Goal: Task Accomplishment & Management: Manage account settings

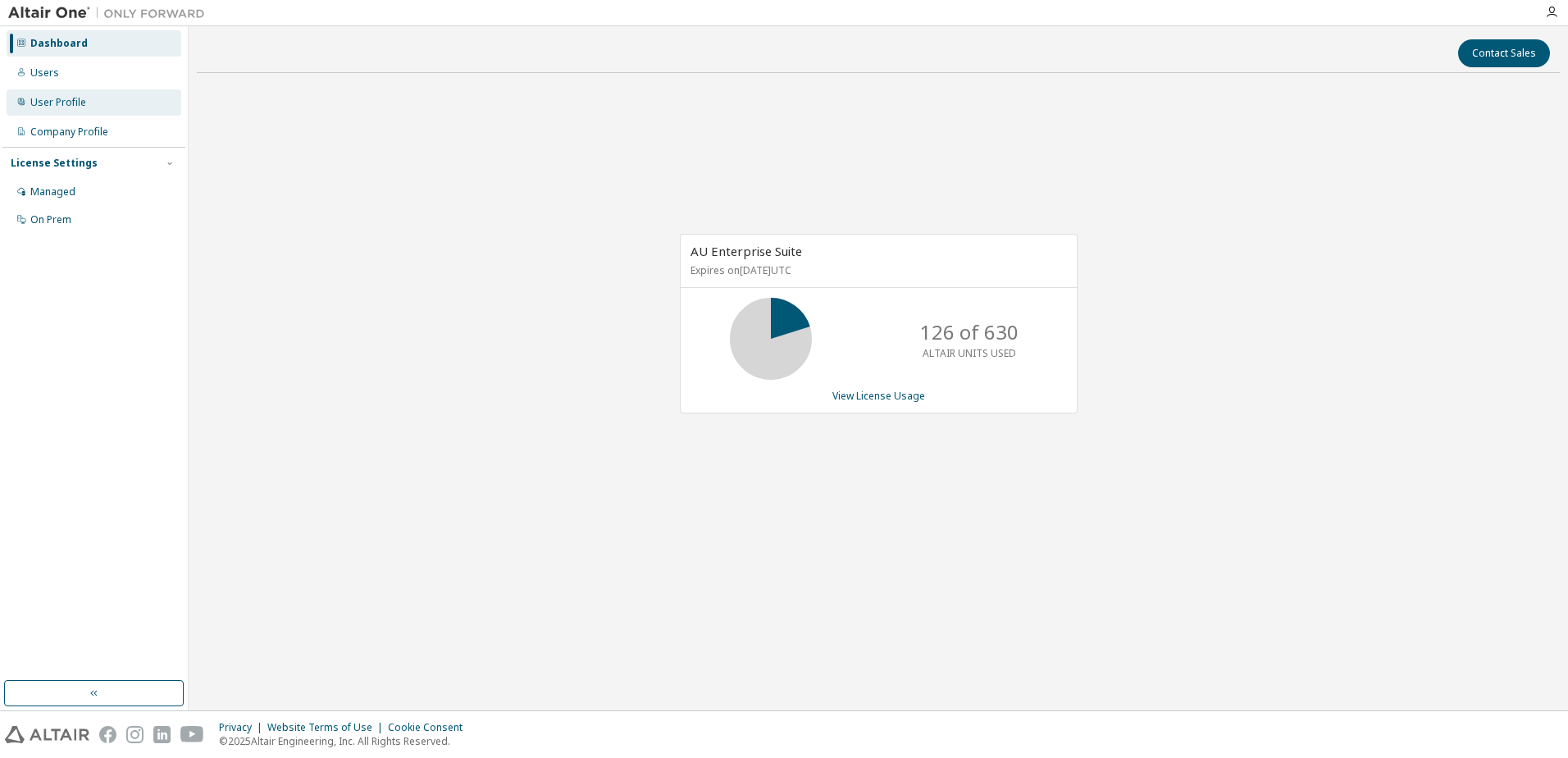
click at [103, 103] on div "User Profile" at bounding box center [94, 102] width 175 height 26
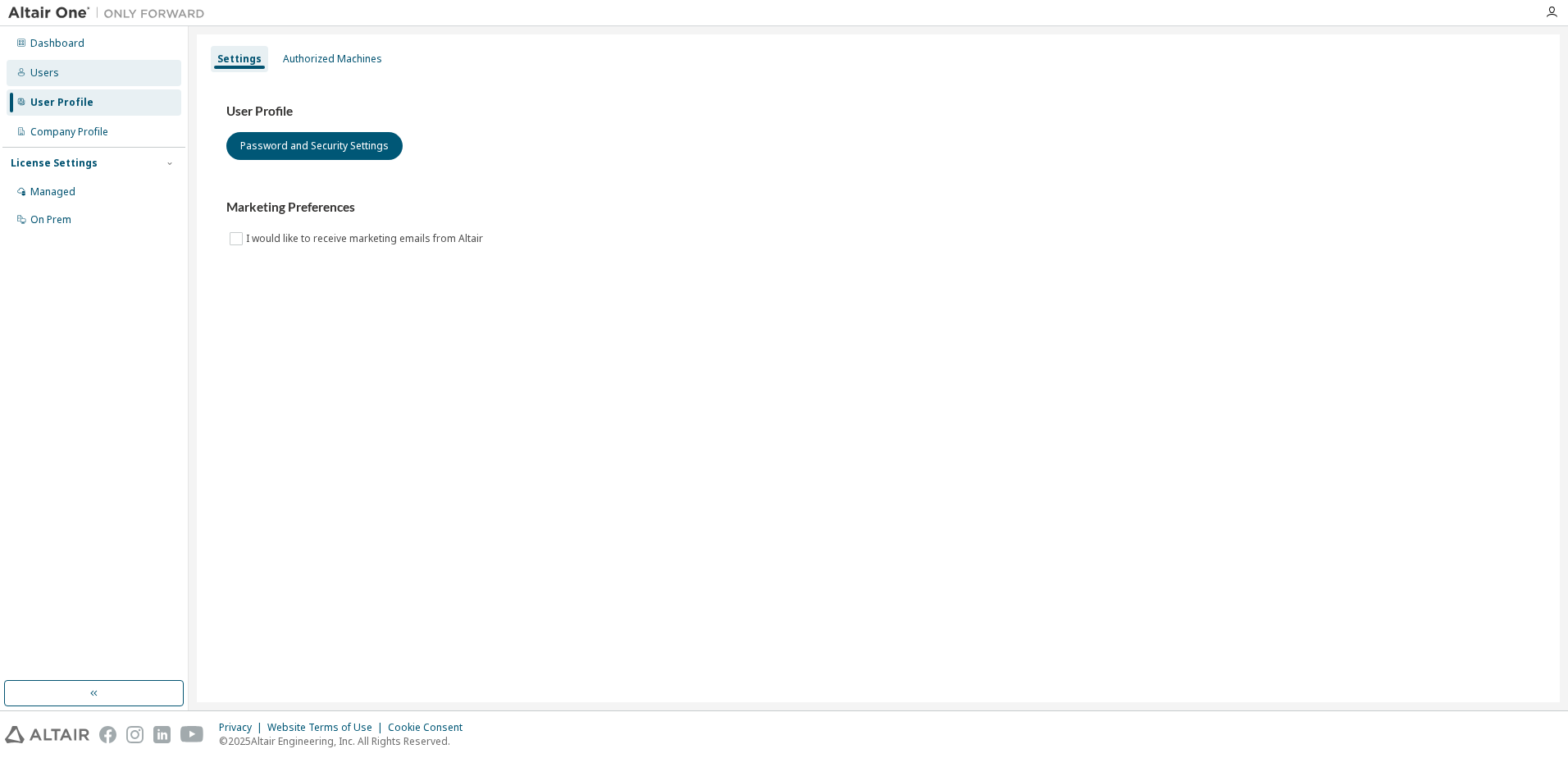
click at [38, 63] on div "Users" at bounding box center [94, 73] width 175 height 26
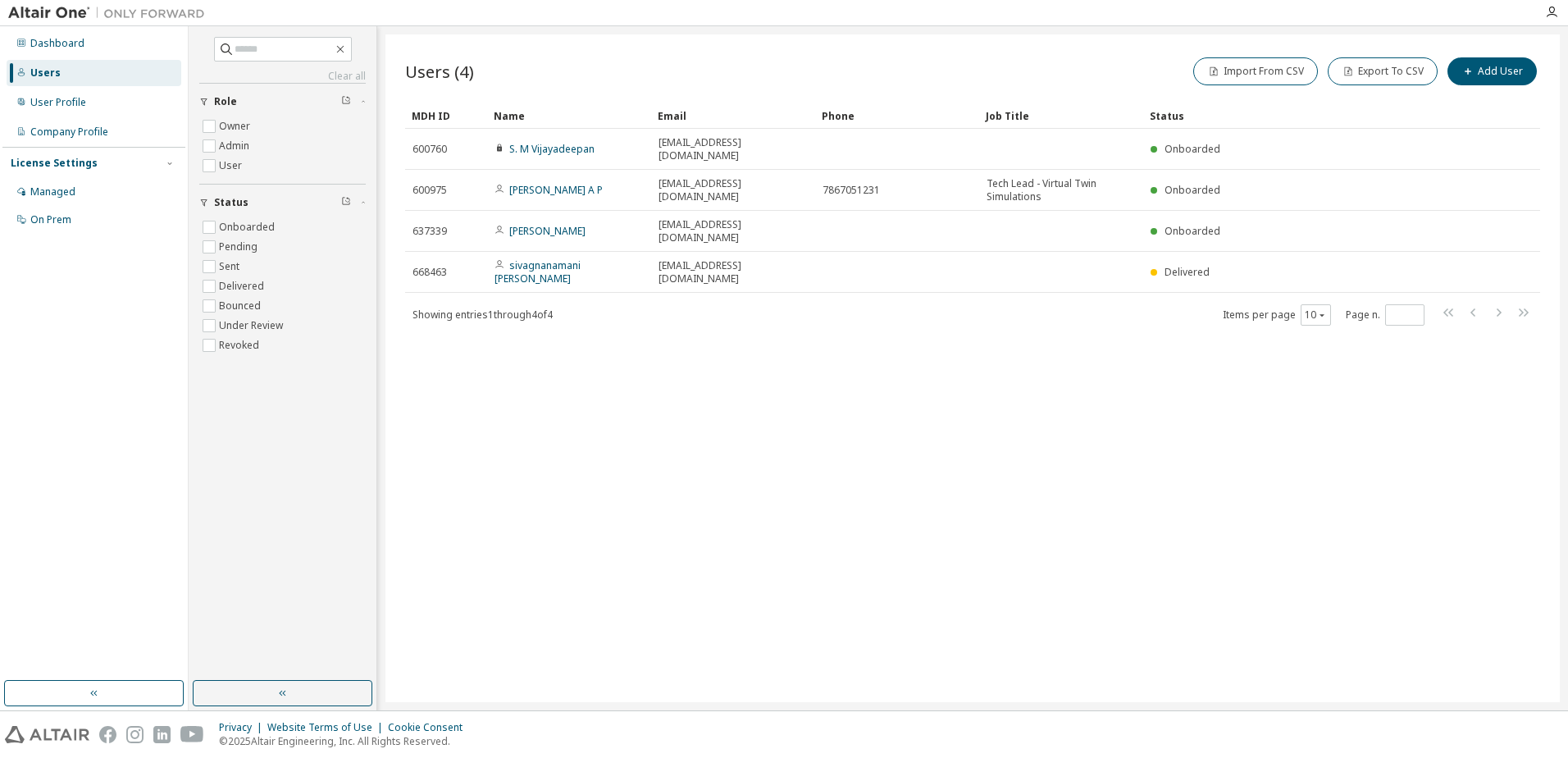
click at [732, 408] on div "Users (4) Import From CSV Export To CSV Add User Clear Load Save Save As Field …" at bounding box center [973, 369] width 1175 height 668
click at [1473, 72] on icon "button" at bounding box center [1468, 71] width 10 height 10
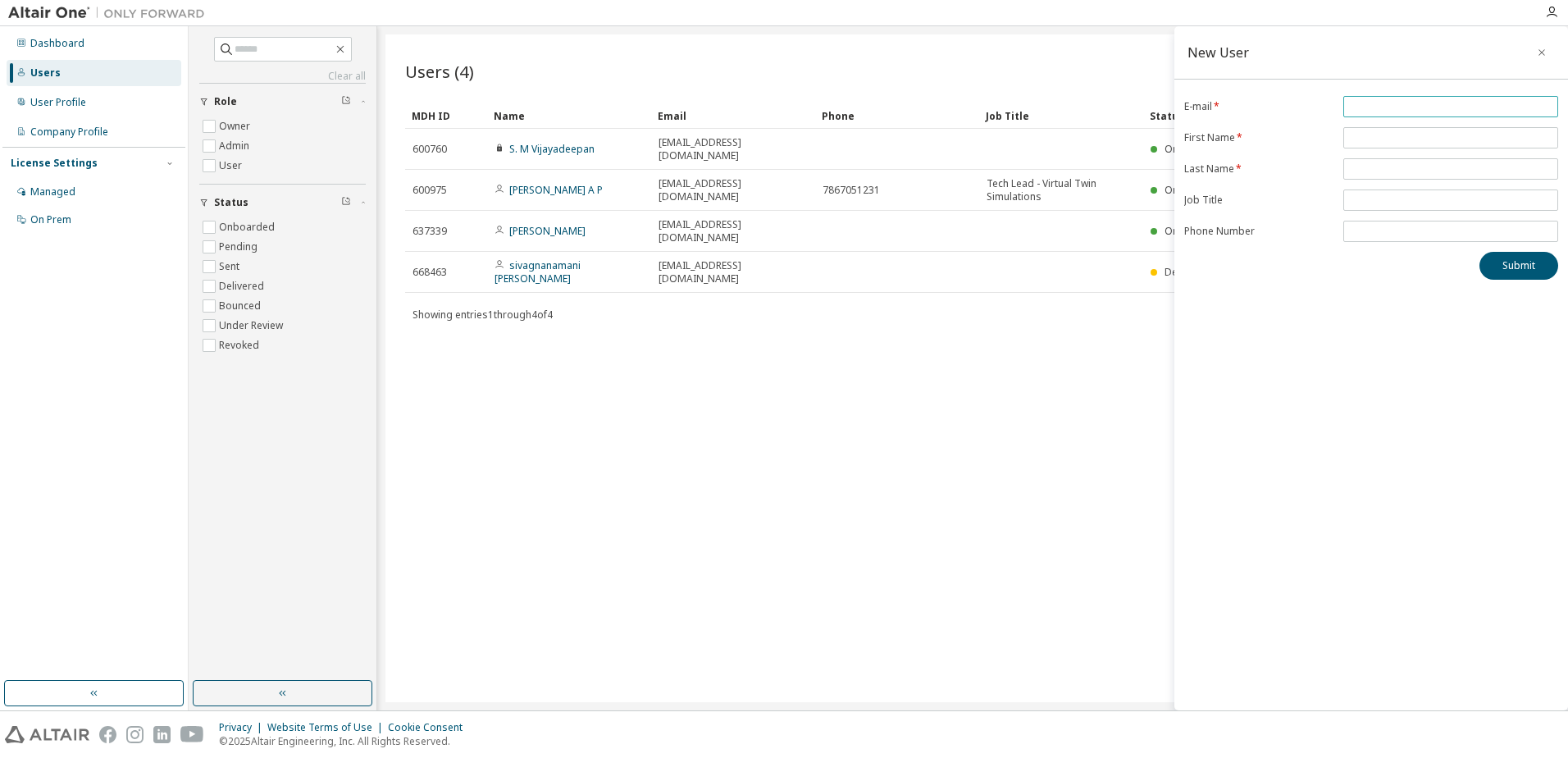
click at [1399, 108] on input "email" at bounding box center [1451, 106] width 207 height 13
click at [979, 367] on div "Users (4) Import From CSV Export To CSV Add User Clear Load Save Save As Field …" at bounding box center [973, 369] width 1175 height 668
click at [1542, 47] on icon "button" at bounding box center [1543, 52] width 12 height 13
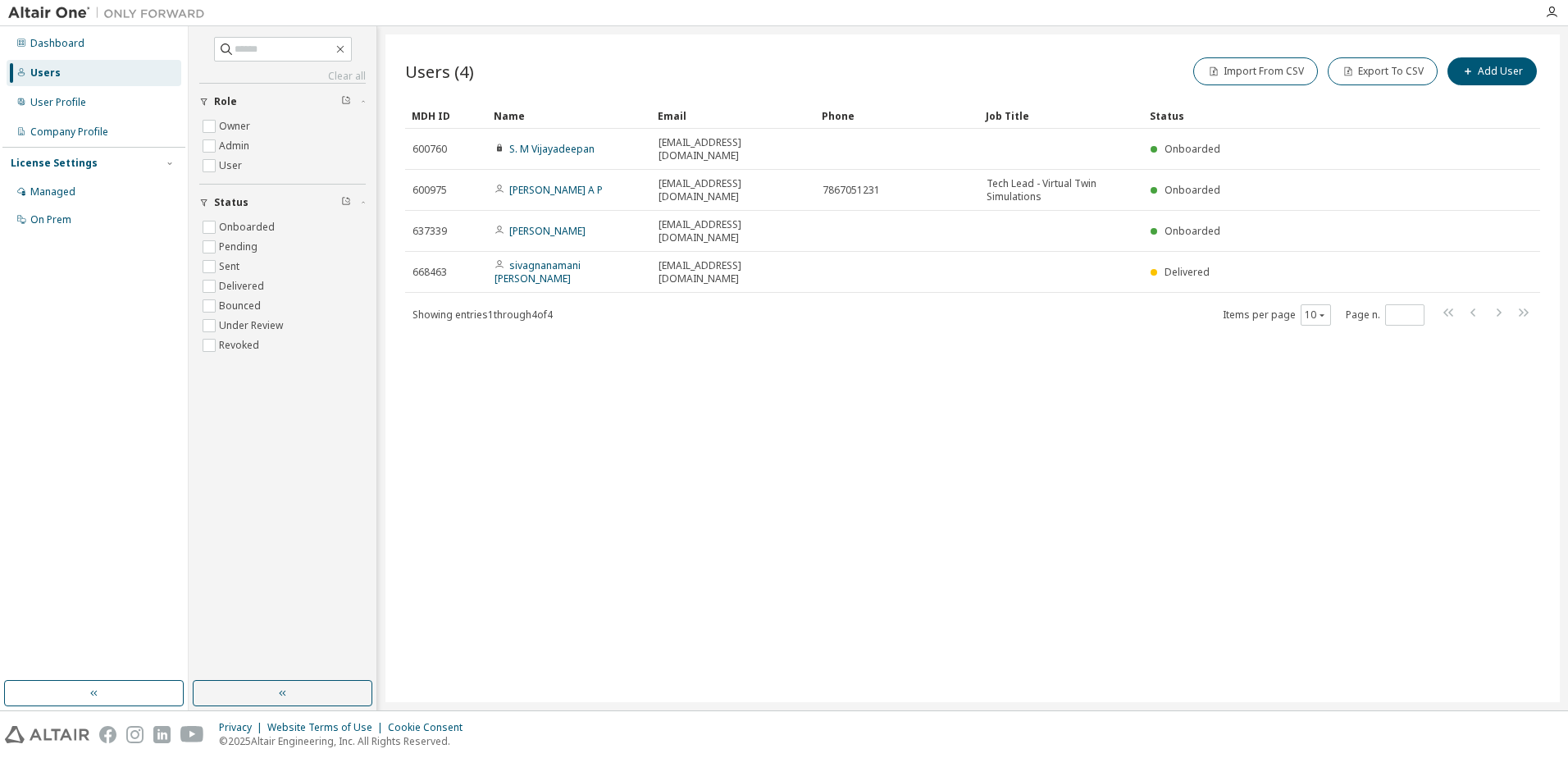
click at [844, 418] on div "Users (4) Import From CSV Export To CSV Add User Clear Load Save Save As Field …" at bounding box center [973, 369] width 1175 height 668
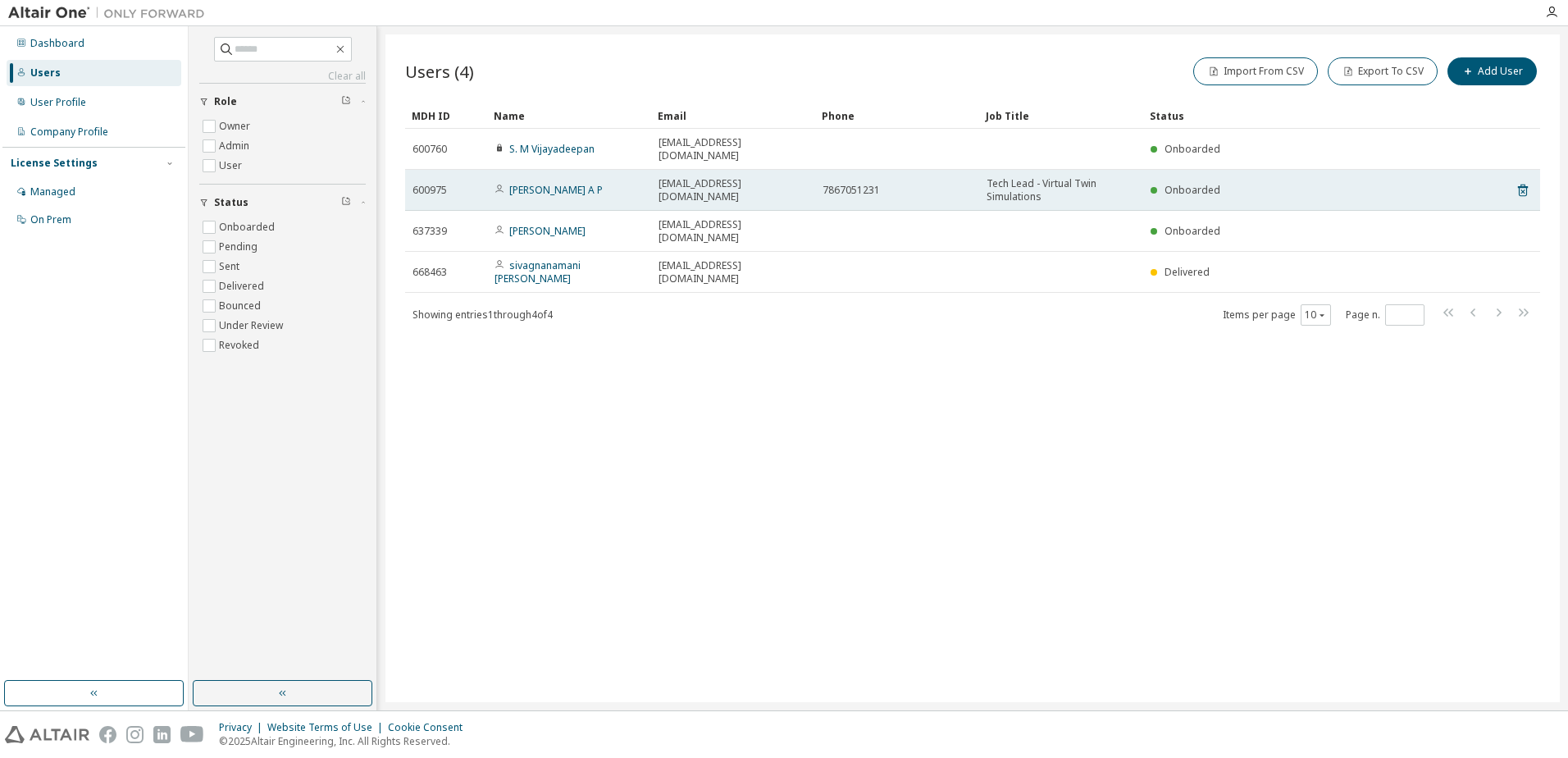
click at [1406, 184] on div "Onboarded" at bounding box center [1303, 190] width 303 height 13
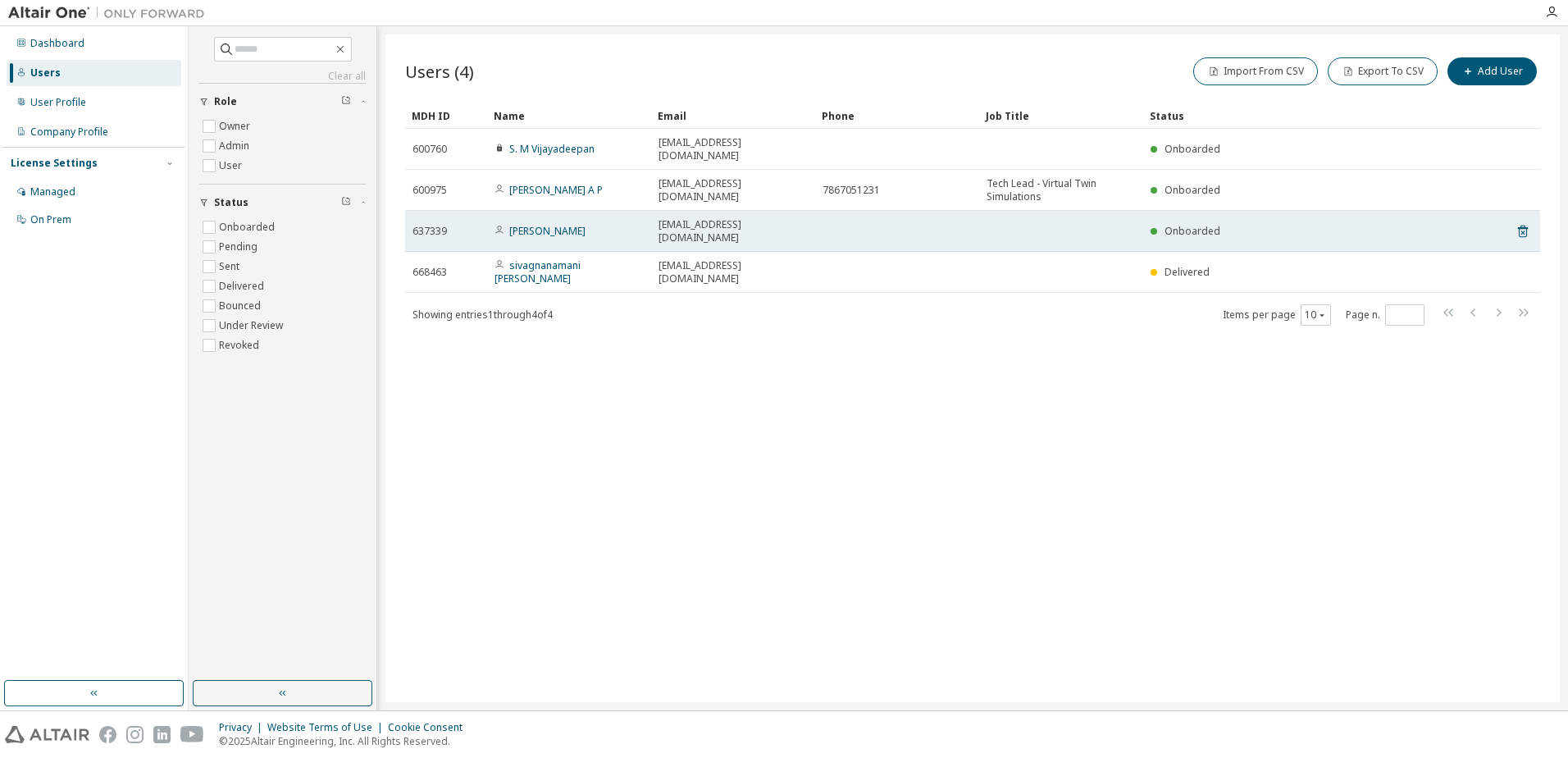
click at [886, 211] on td at bounding box center [898, 231] width 164 height 41
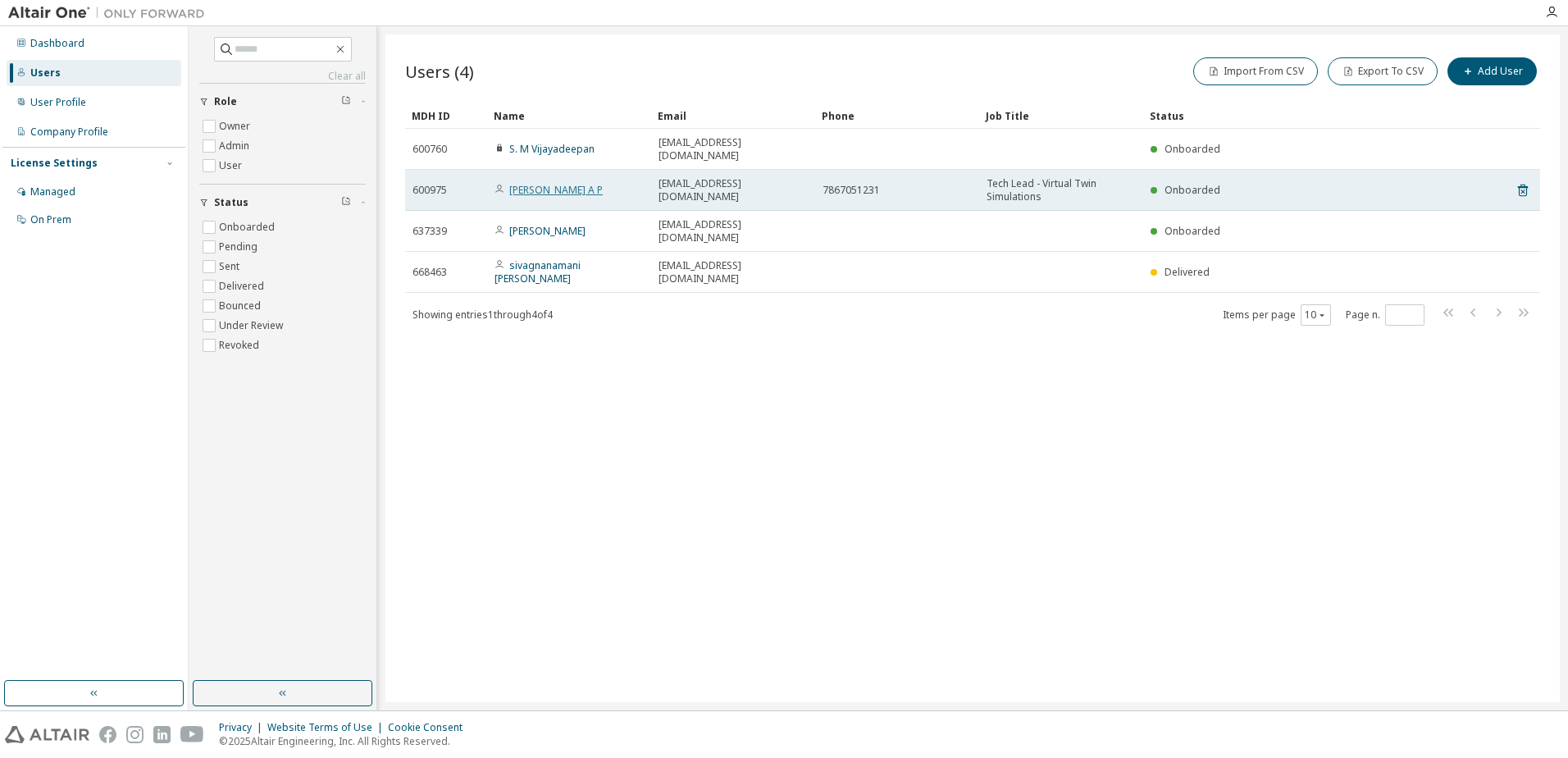
click at [567, 183] on link "[PERSON_NAME] A P" at bounding box center [556, 190] width 93 height 14
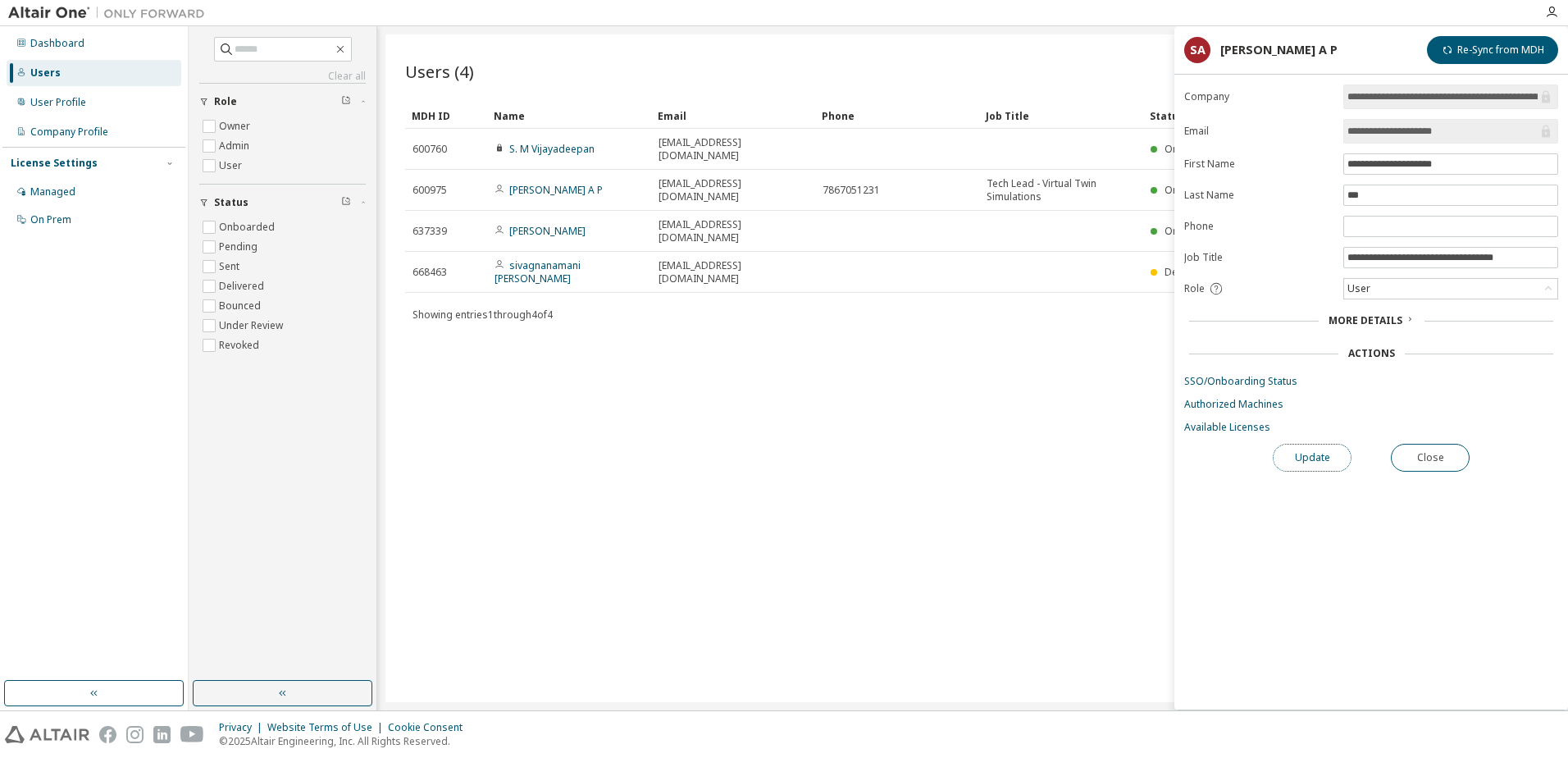
click at [1275, 457] on button "Update" at bounding box center [1312, 458] width 79 height 28
click at [1396, 319] on span "More Details" at bounding box center [1365, 320] width 74 height 14
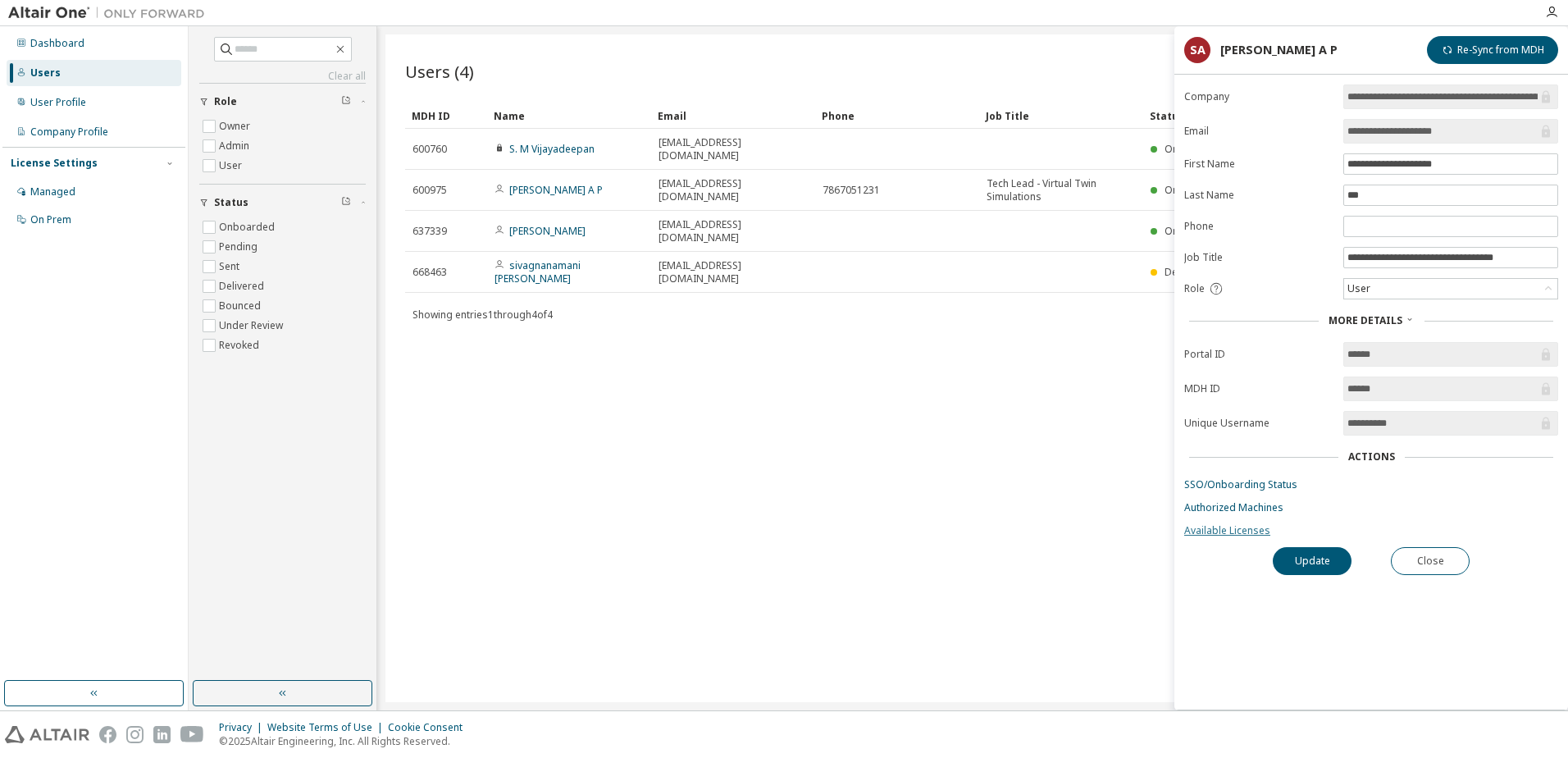
click at [1213, 536] on link "Available Licenses" at bounding box center [1371, 530] width 374 height 13
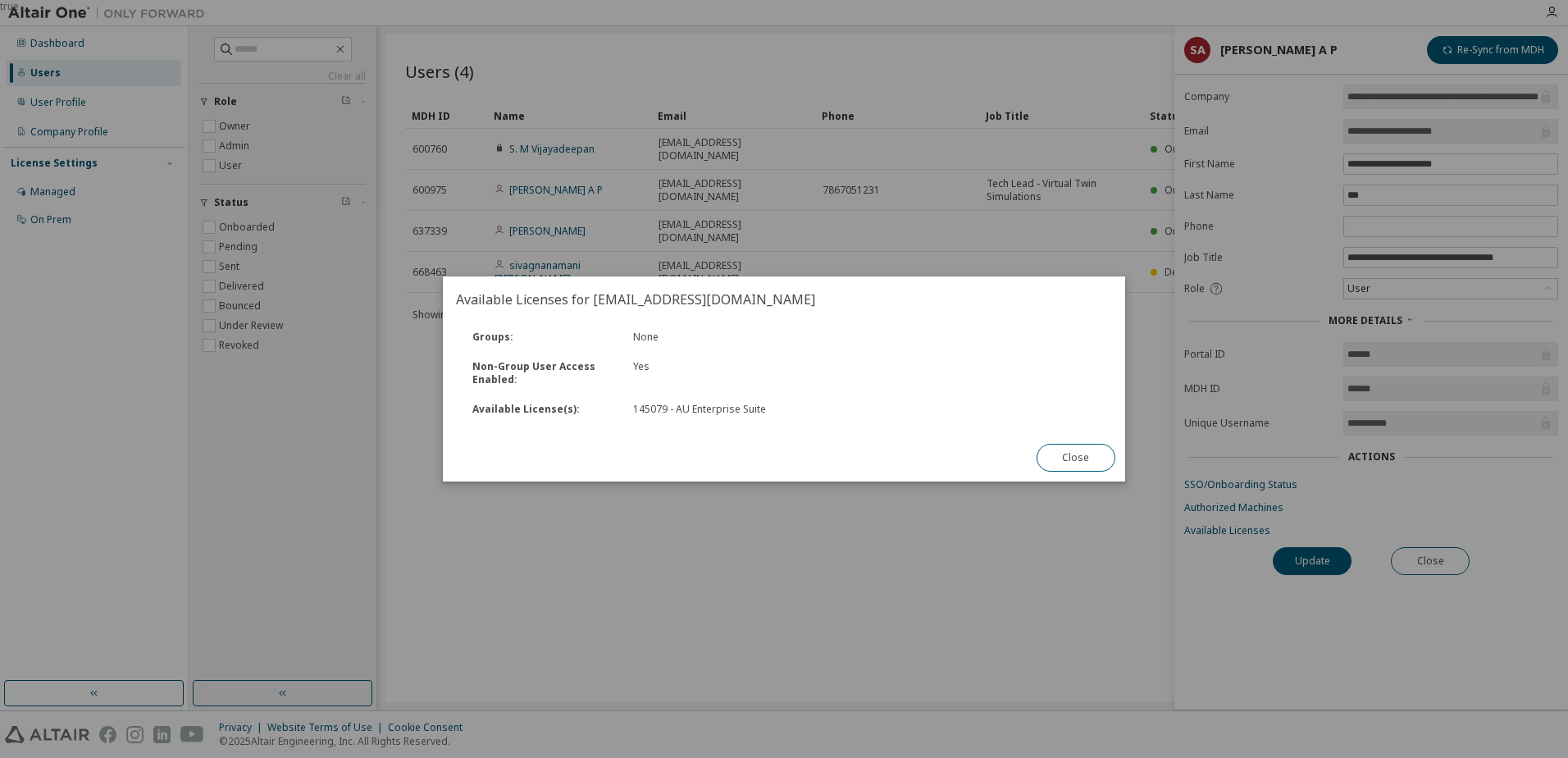
click at [1110, 473] on div "Close" at bounding box center [1076, 458] width 98 height 47
click at [1086, 460] on button "Close" at bounding box center [1076, 458] width 79 height 28
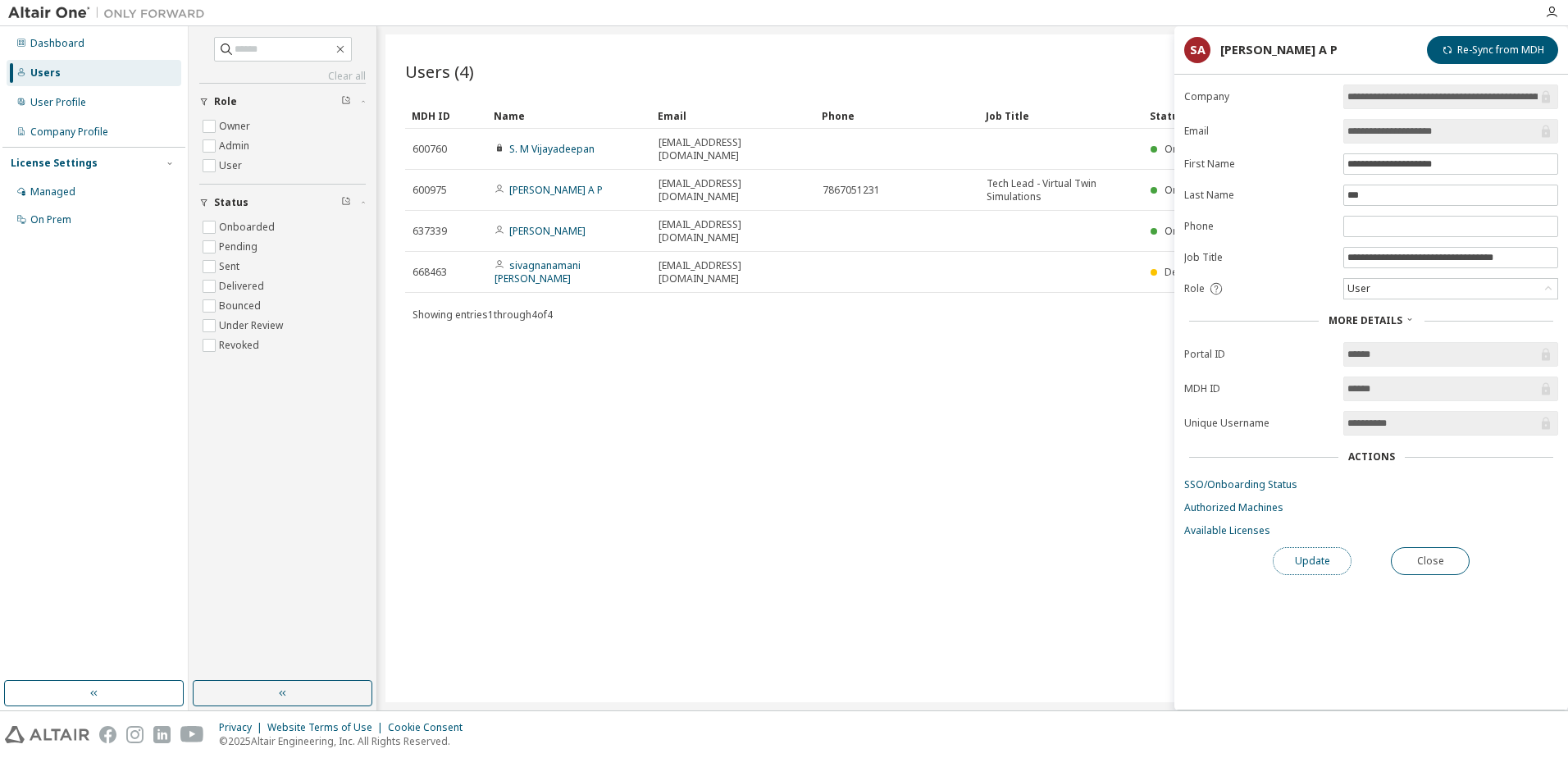
click at [1307, 562] on button "Update" at bounding box center [1312, 560] width 79 height 28
click at [1398, 426] on input "**********" at bounding box center [1443, 423] width 191 height 16
click at [1415, 518] on form "**********" at bounding box center [1371, 311] width 374 height 453
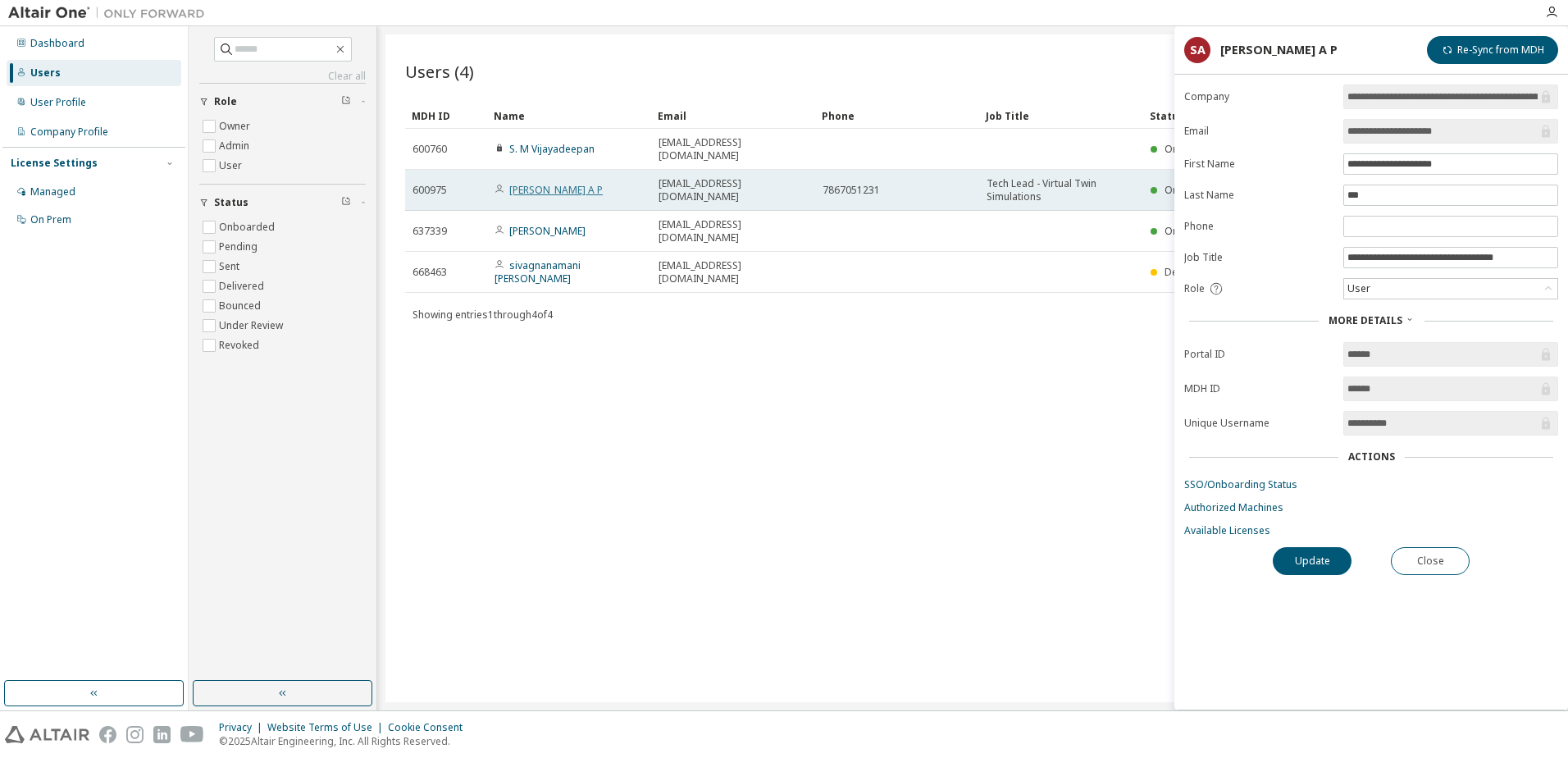
click at [596, 183] on link "Sheik Fareed Mahadoom A P" at bounding box center [556, 190] width 93 height 14
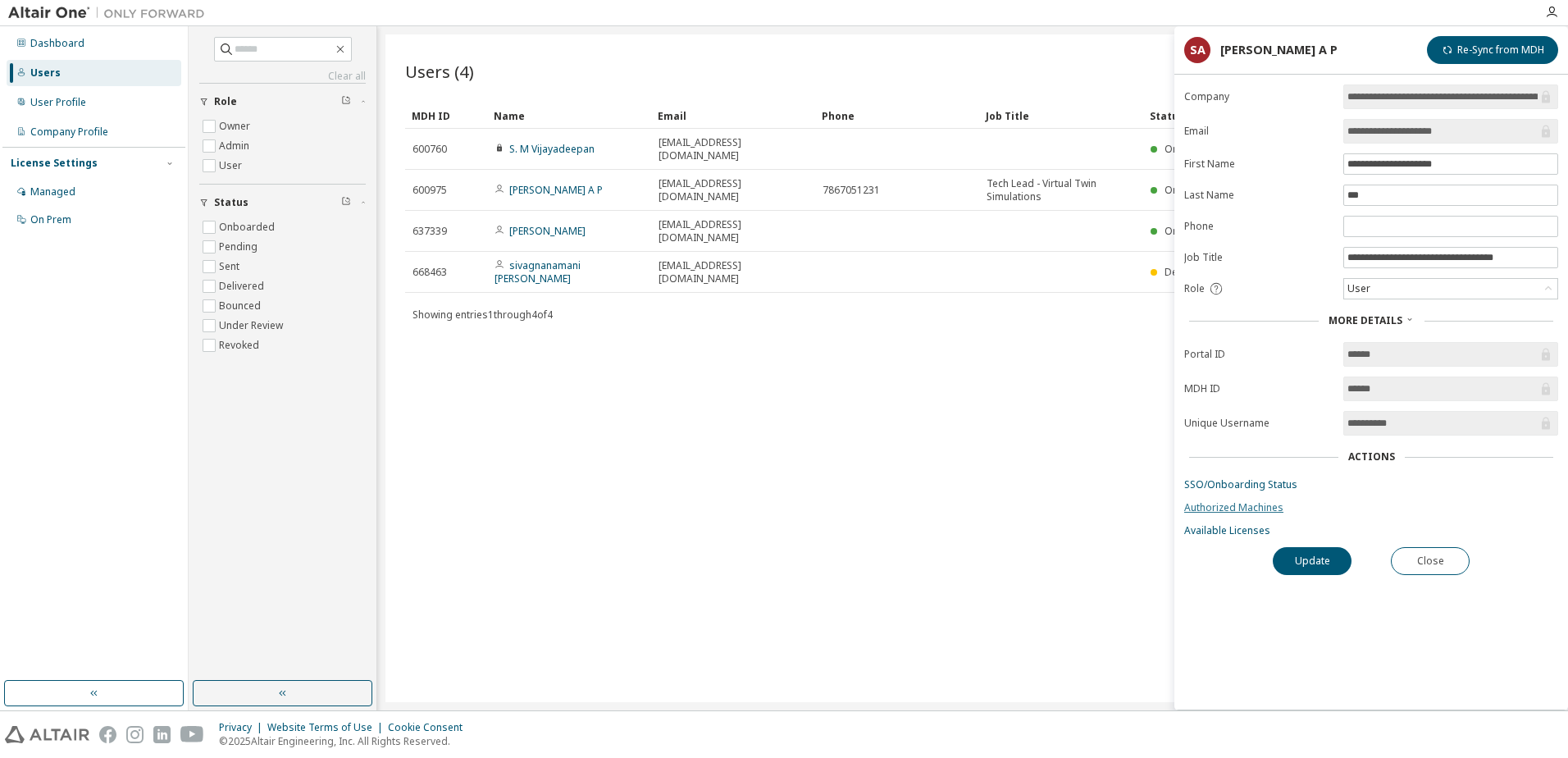
click at [1214, 505] on link "Authorized Machines" at bounding box center [1371, 507] width 374 height 13
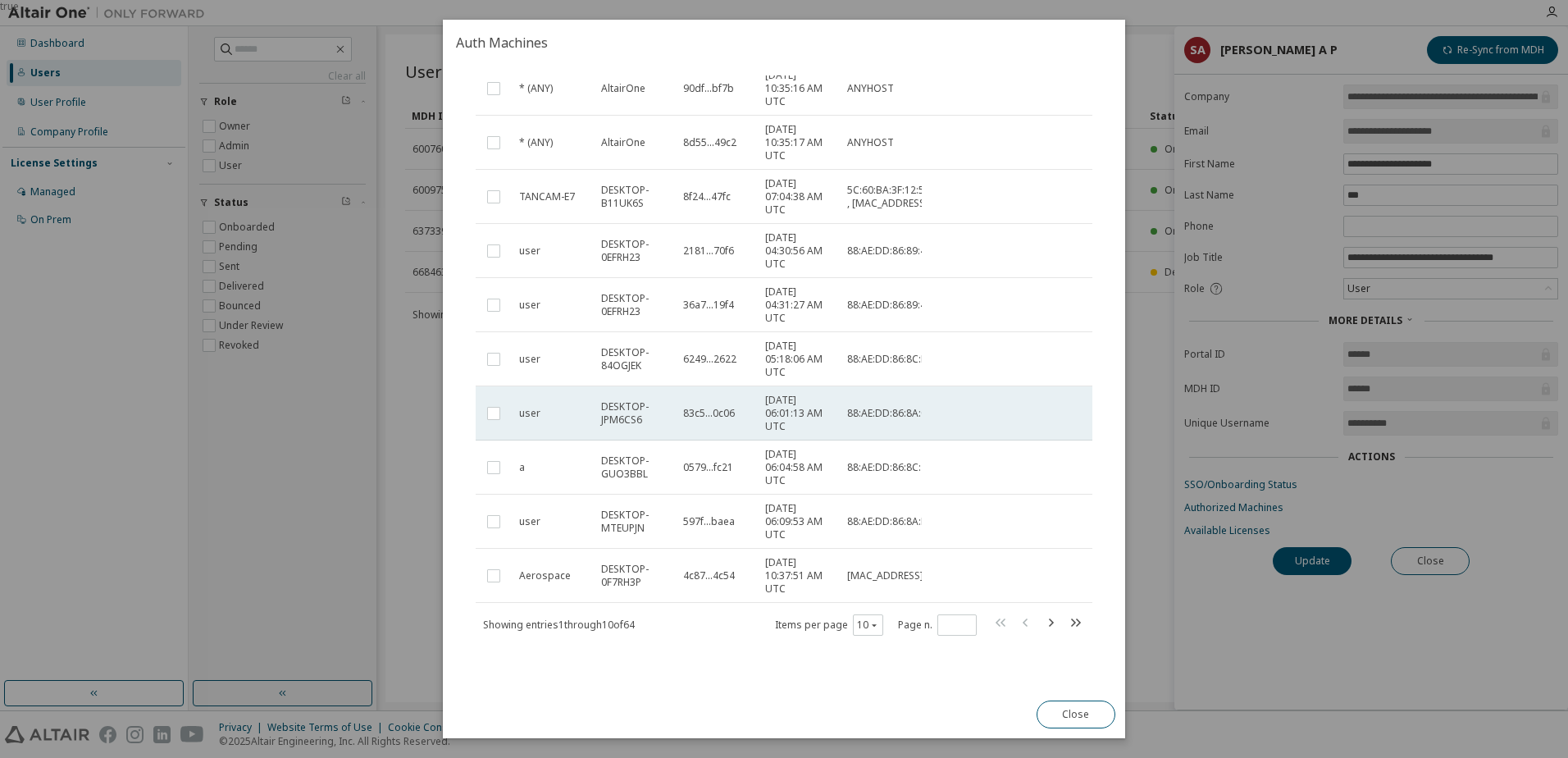
scroll to position [131, 0]
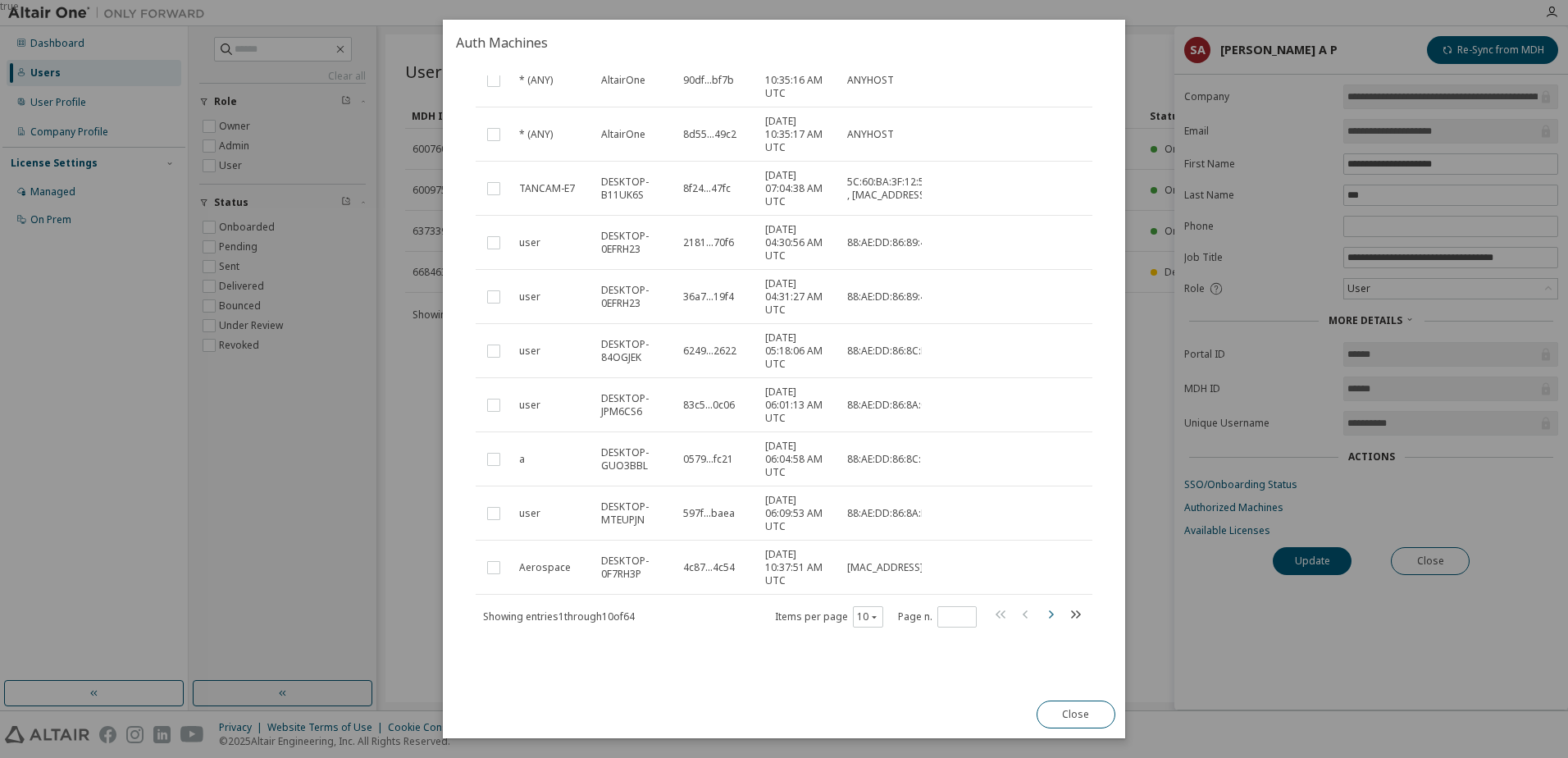
click at [1043, 619] on icon "button" at bounding box center [1050, 614] width 19 height 20
click at [1045, 605] on icon "button" at bounding box center [1050, 614] width 19 height 20
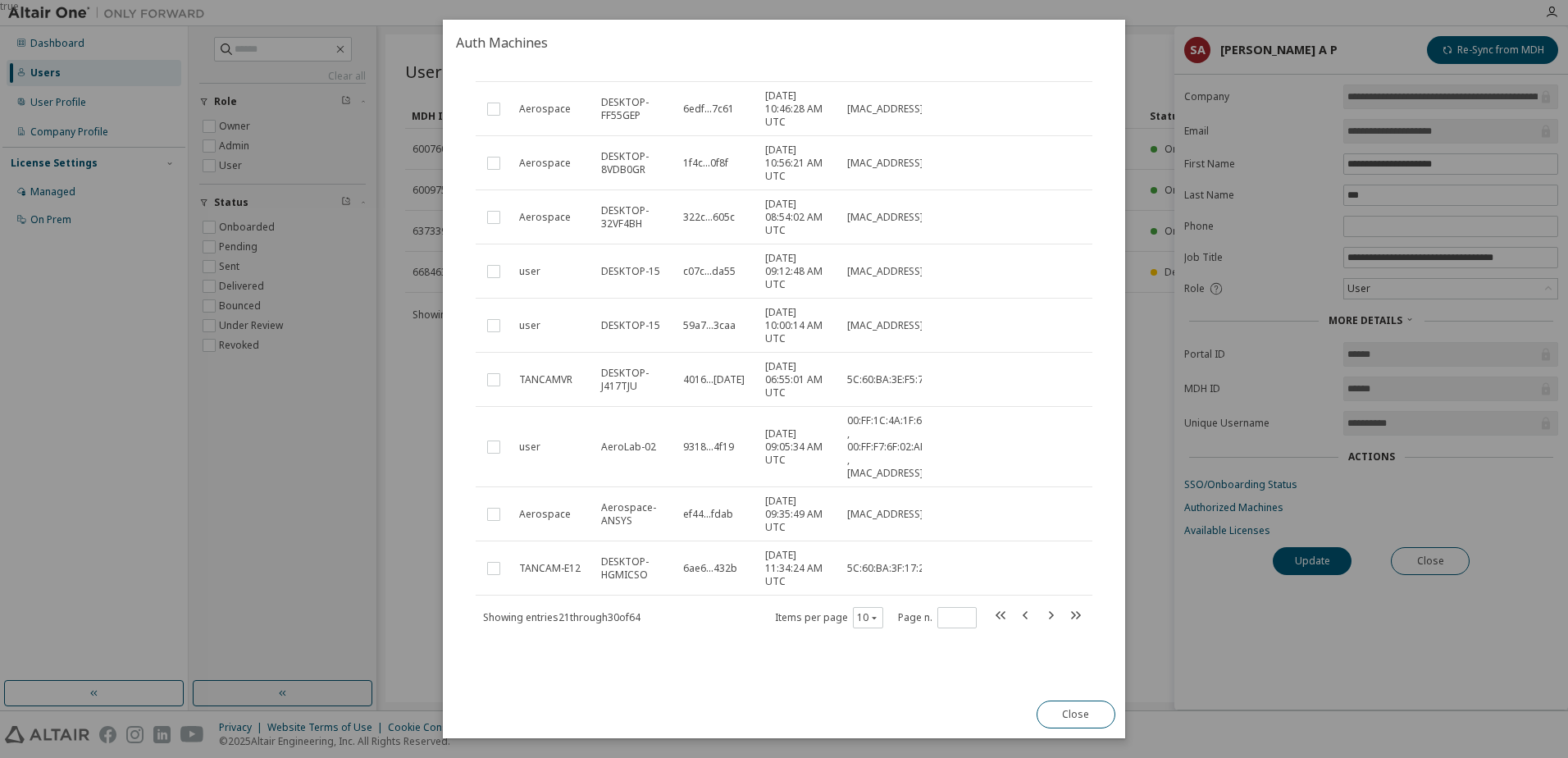
scroll to position [158, 0]
click at [1016, 621] on icon "button" at bounding box center [1026, 614] width 19 height 20
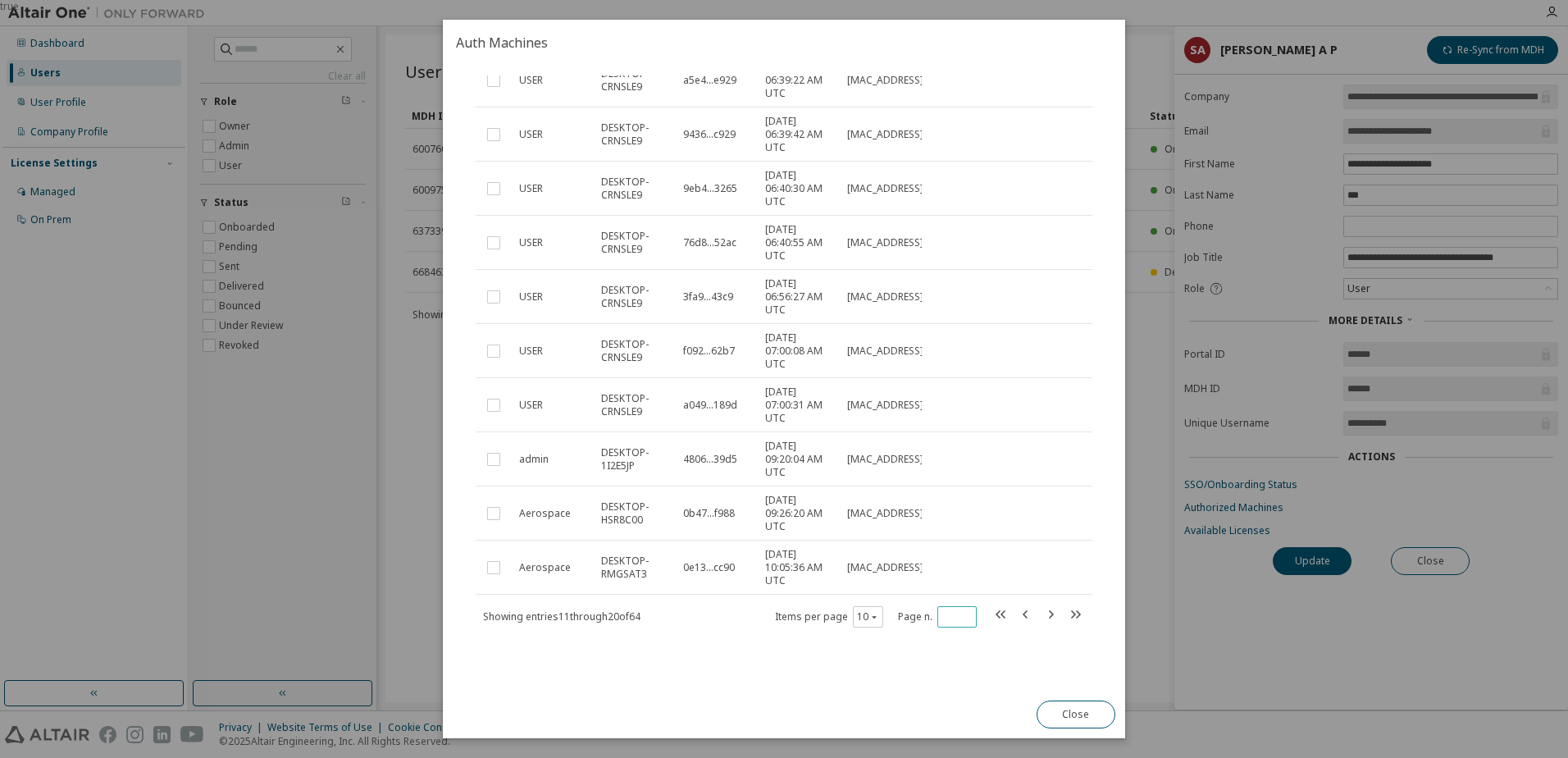
scroll to position [131, 0]
click at [992, 613] on icon "button" at bounding box center [1001, 614] width 19 height 20
type input "*"
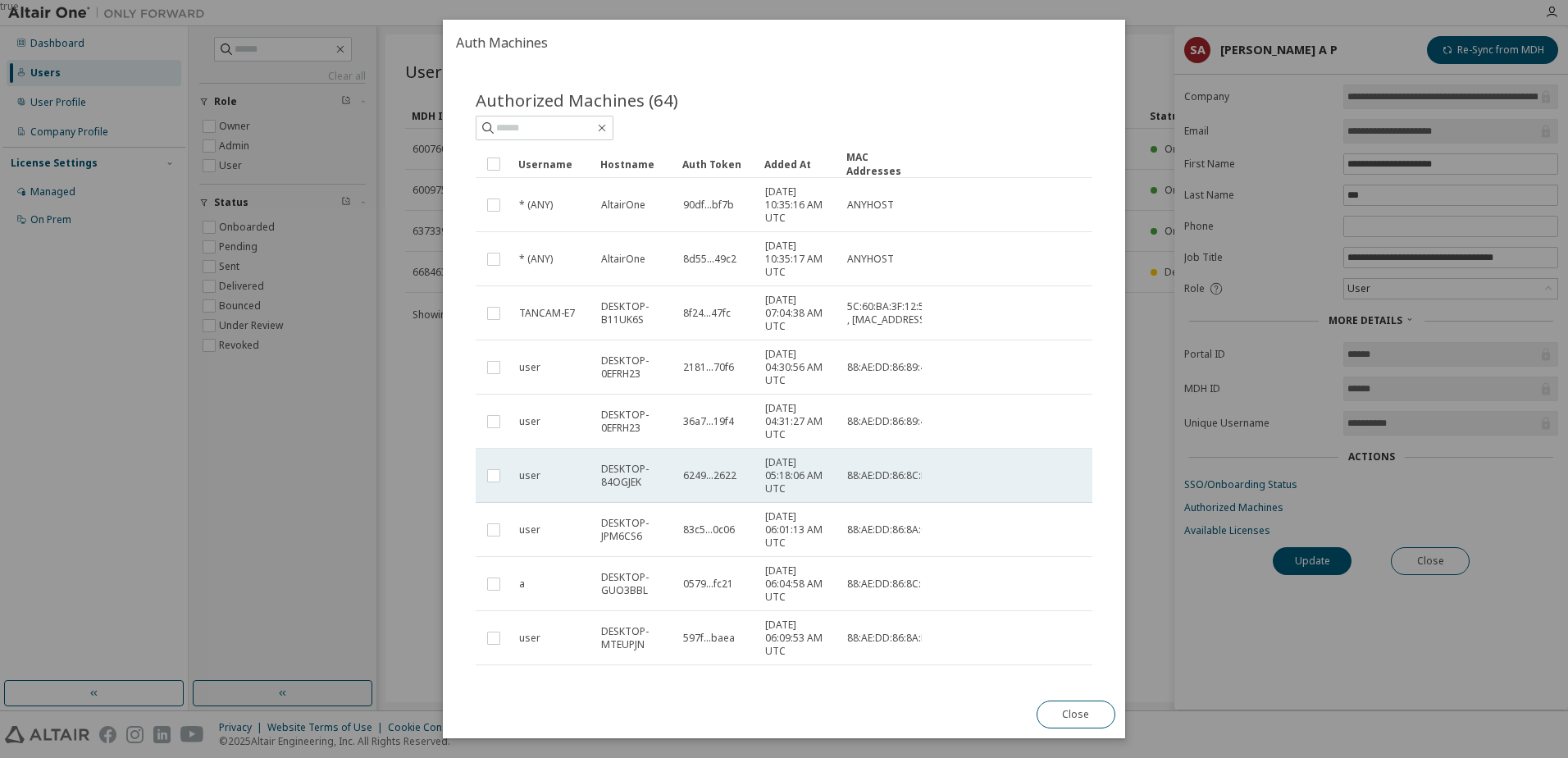
scroll to position [0, 0]
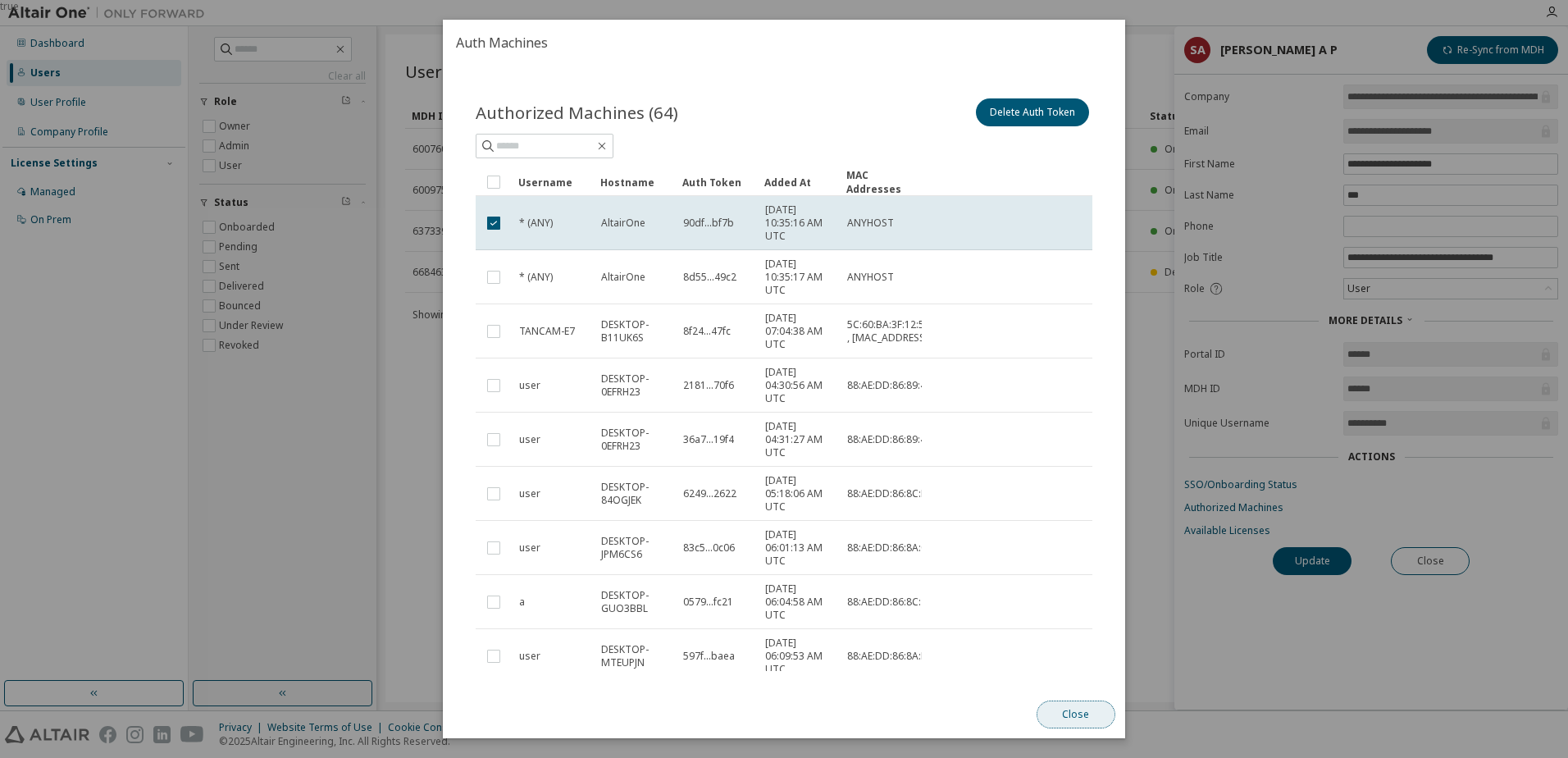
click at [1081, 705] on button "Close" at bounding box center [1076, 714] width 79 height 28
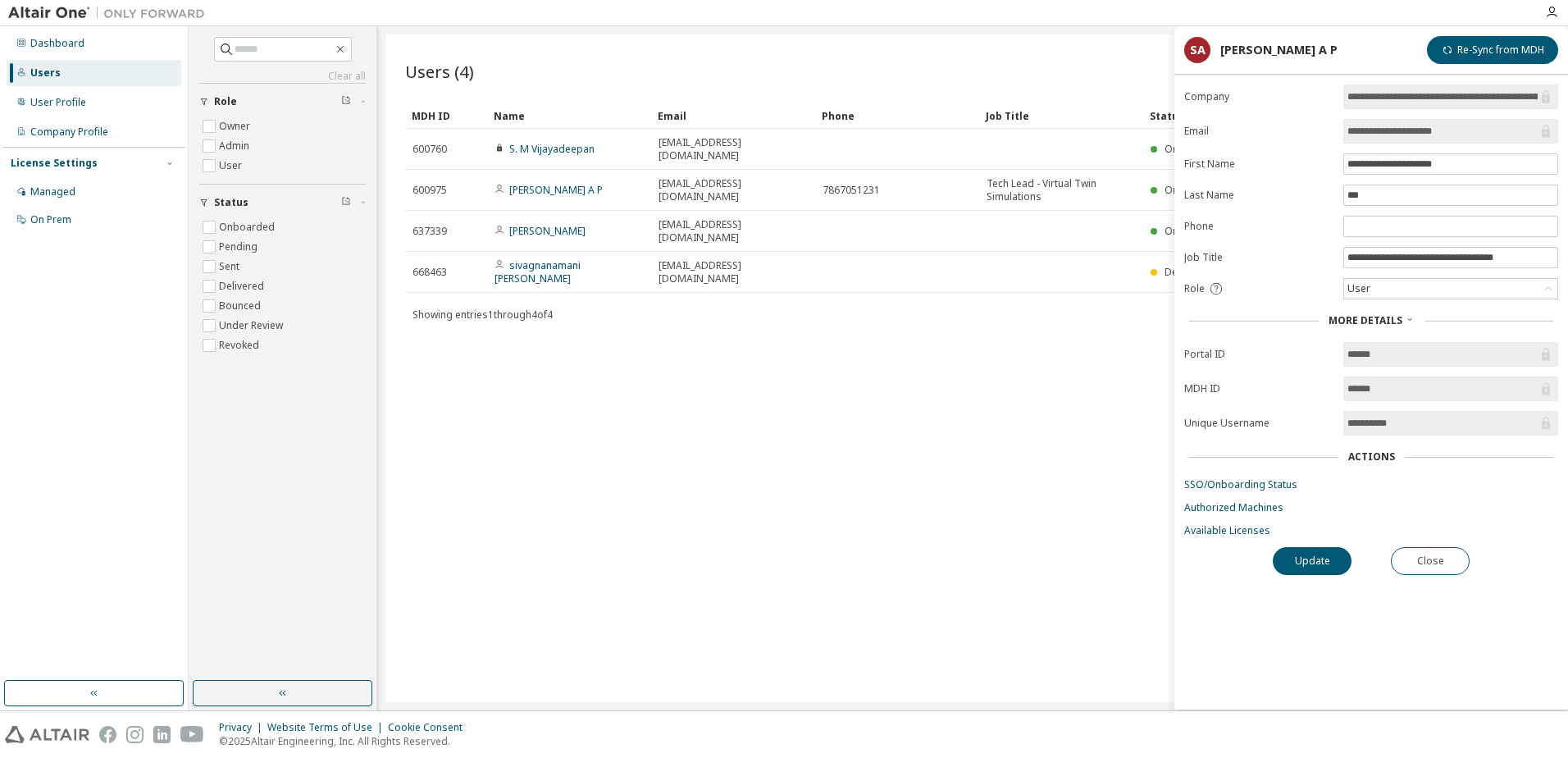
click at [997, 477] on div "Users (4) Import From CSV Export To CSV Add User Clear Load Save Save As Field …" at bounding box center [973, 369] width 1175 height 668
click at [1556, 10] on icon "button" at bounding box center [1551, 12] width 13 height 13
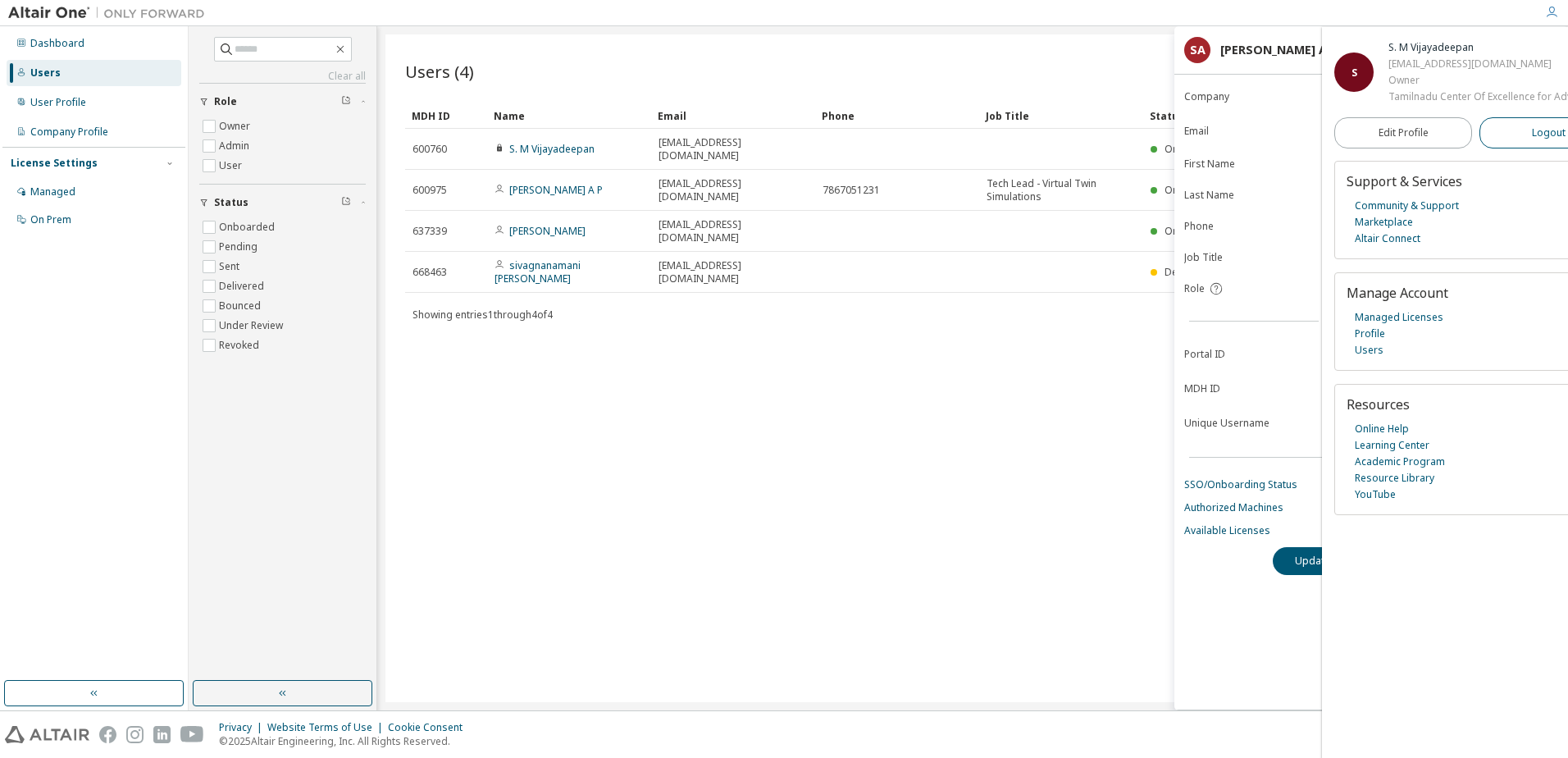
click at [1526, 137] on button "Logout" at bounding box center [1549, 132] width 138 height 31
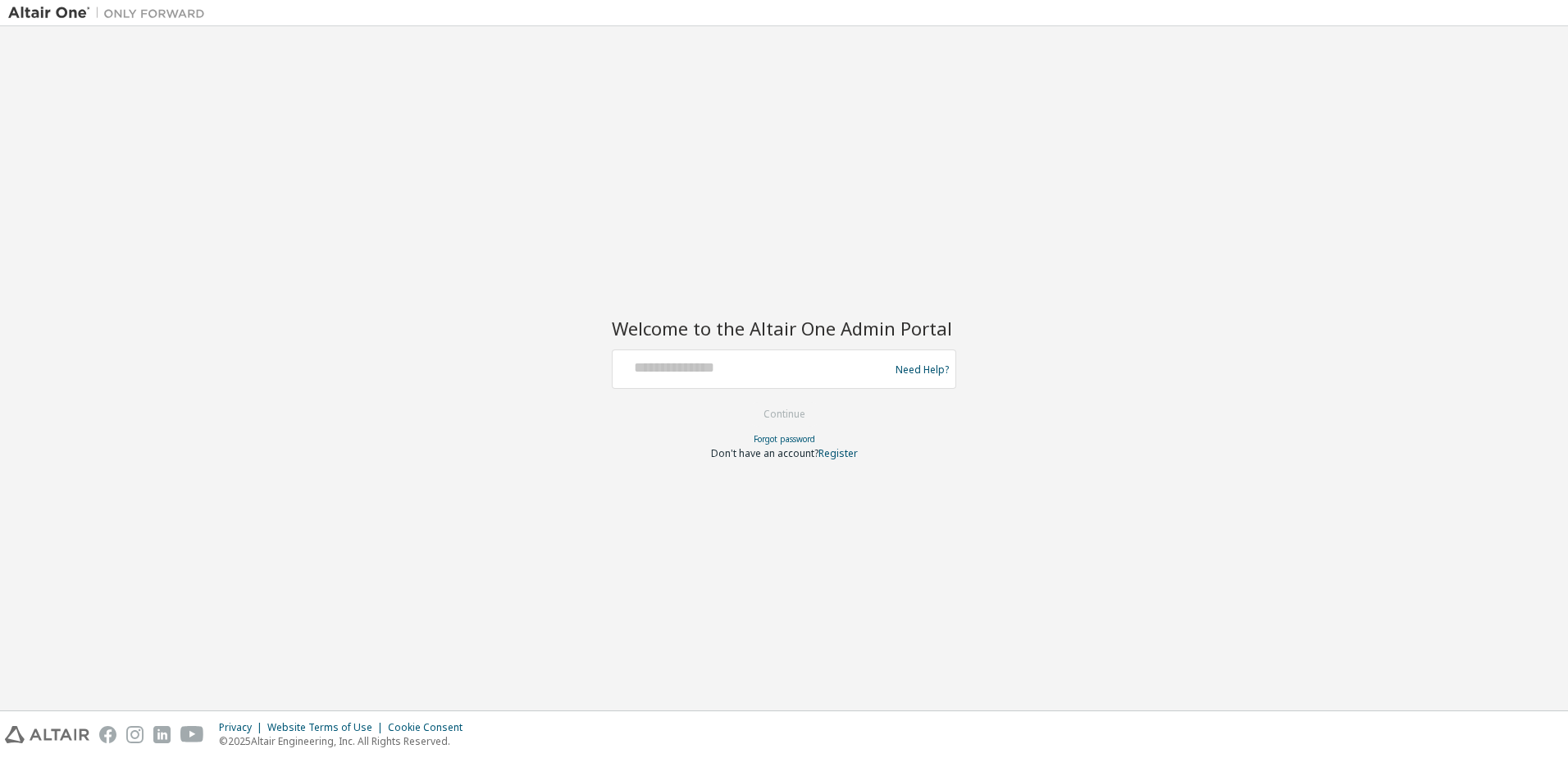
click at [813, 384] on div at bounding box center [753, 369] width 268 height 31
click at [809, 381] on div at bounding box center [753, 369] width 268 height 31
click at [778, 378] on div at bounding box center [753, 369] width 268 height 31
click at [640, 371] on input "text" at bounding box center [753, 365] width 268 height 24
type input "**********"
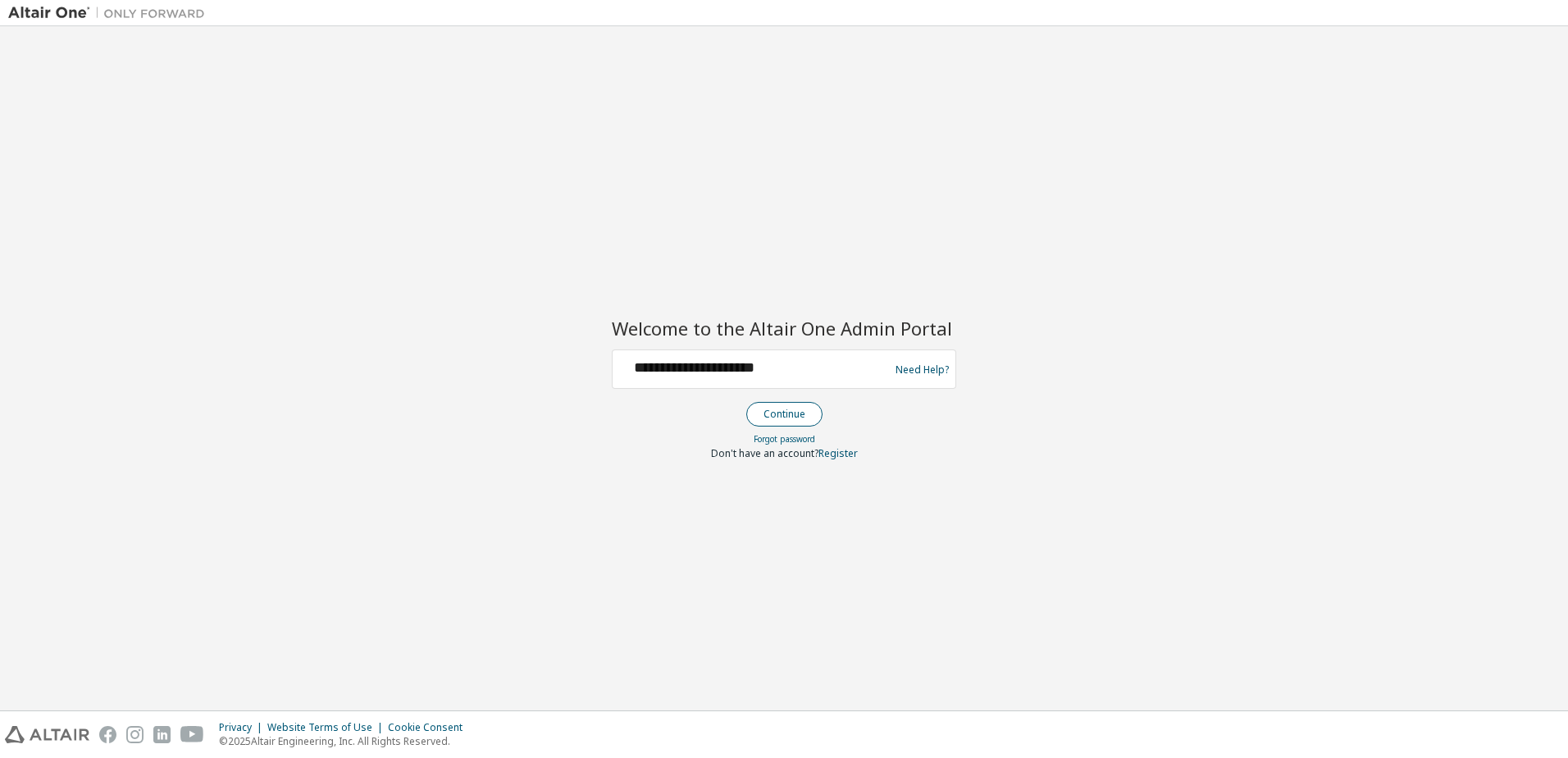
click at [813, 420] on button "Continue" at bounding box center [785, 414] width 76 height 25
click at [690, 382] on div at bounding box center [753, 369] width 268 height 31
click at [701, 373] on input "text" at bounding box center [753, 365] width 268 height 24
type input "*"
type input "**********"
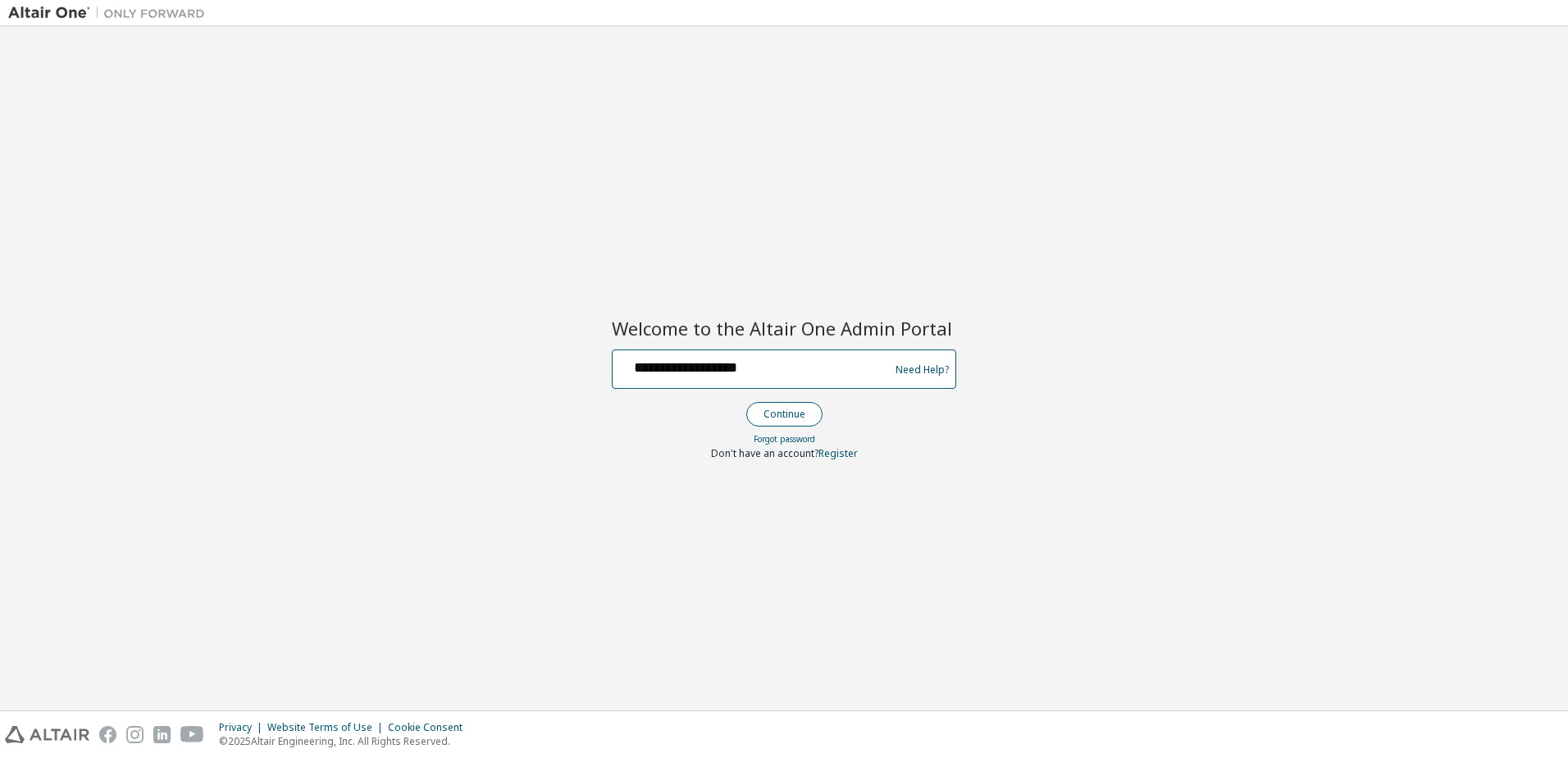
click at [747, 402] on button "Continue" at bounding box center [785, 414] width 76 height 25
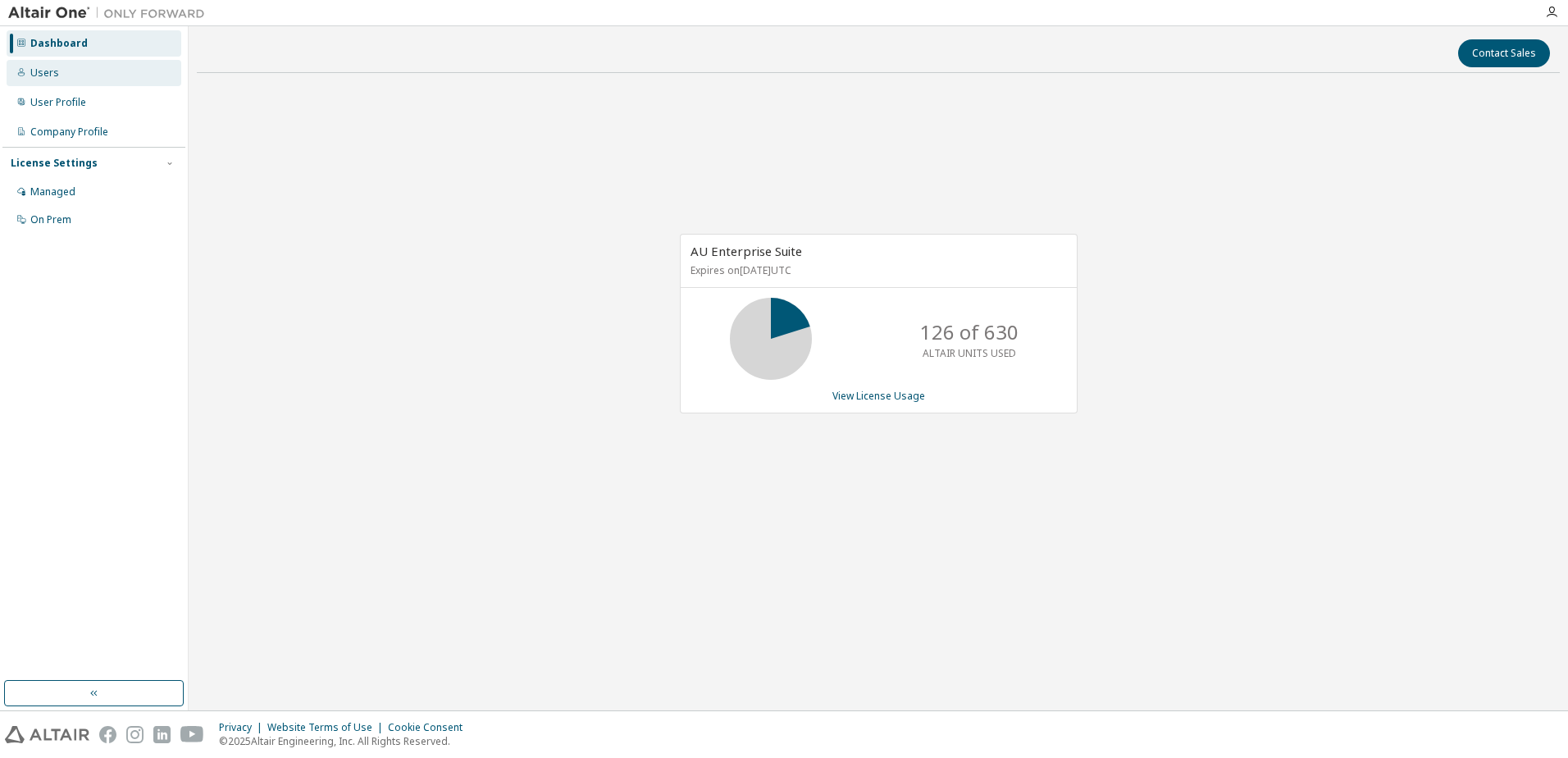
click at [55, 74] on div "Users" at bounding box center [45, 72] width 29 height 13
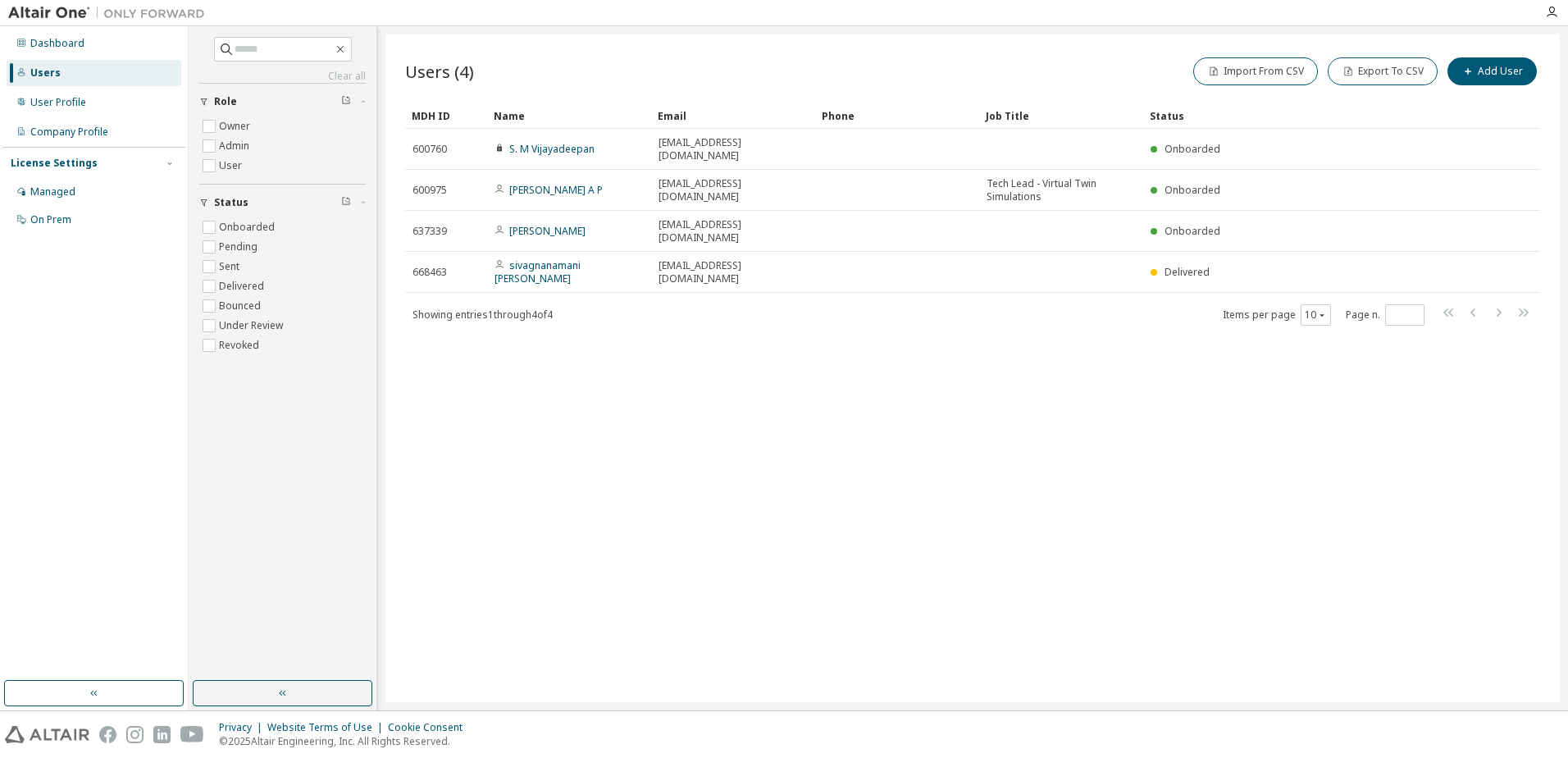
click at [614, 418] on div "Users (4) Import From CSV Export To CSV Add User Clear Load Save Save As Field …" at bounding box center [973, 369] width 1175 height 668
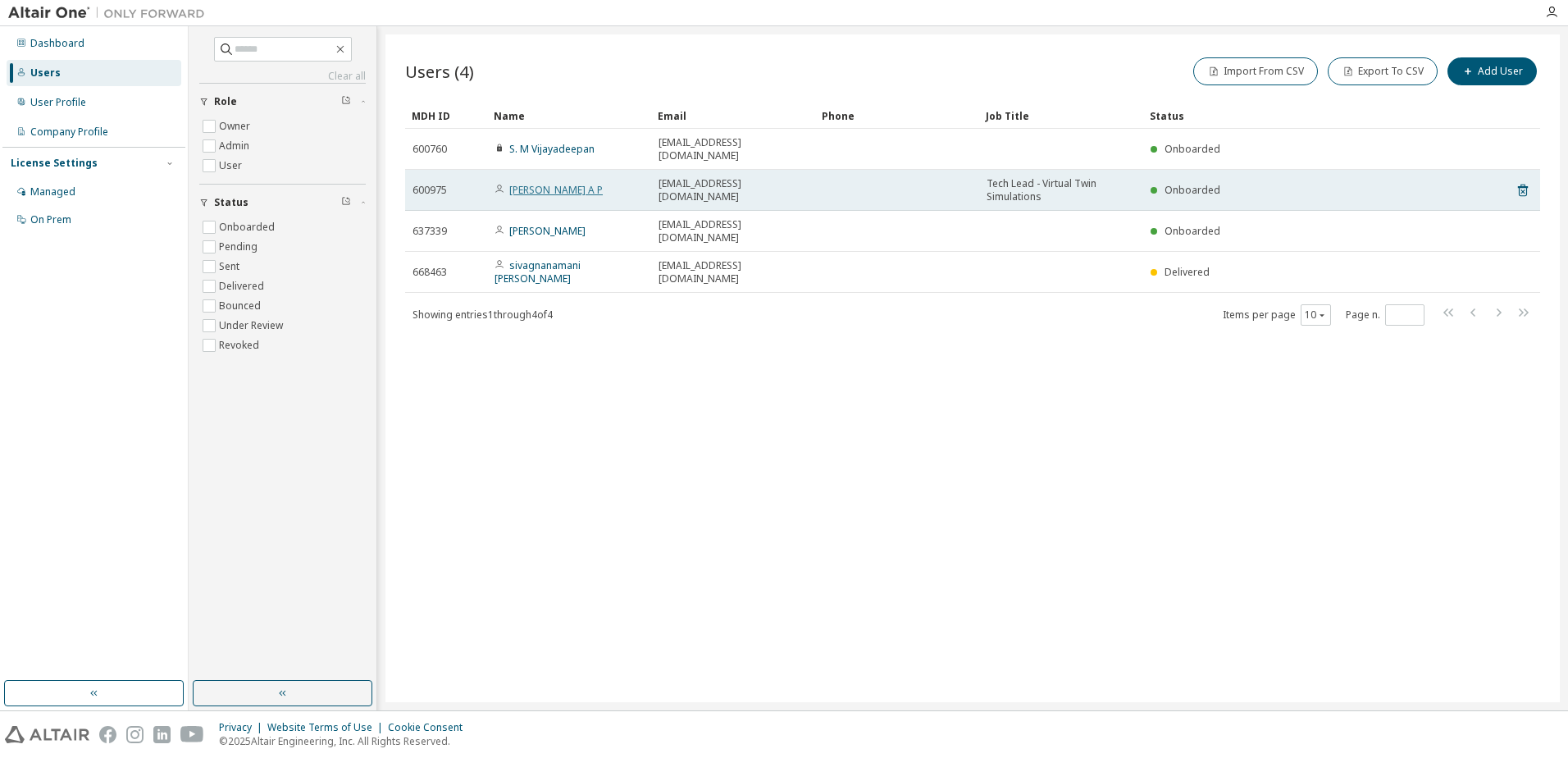
click at [532, 183] on link "[PERSON_NAME] A P" at bounding box center [556, 190] width 93 height 14
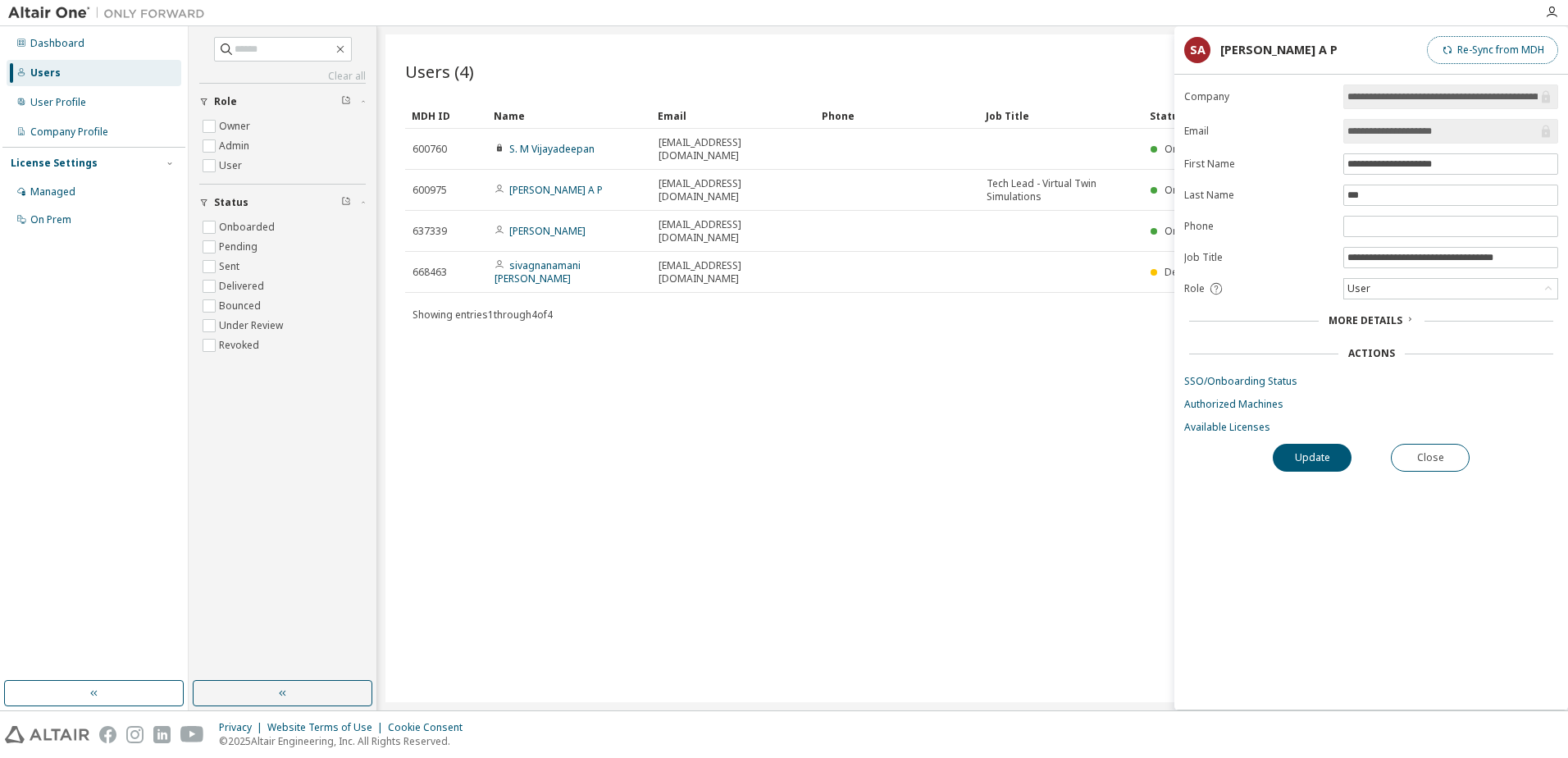
click at [1487, 52] on button "Re-Sync from MDH" at bounding box center [1493, 50] width 131 height 28
click at [1361, 316] on span "More Details" at bounding box center [1365, 320] width 74 height 14
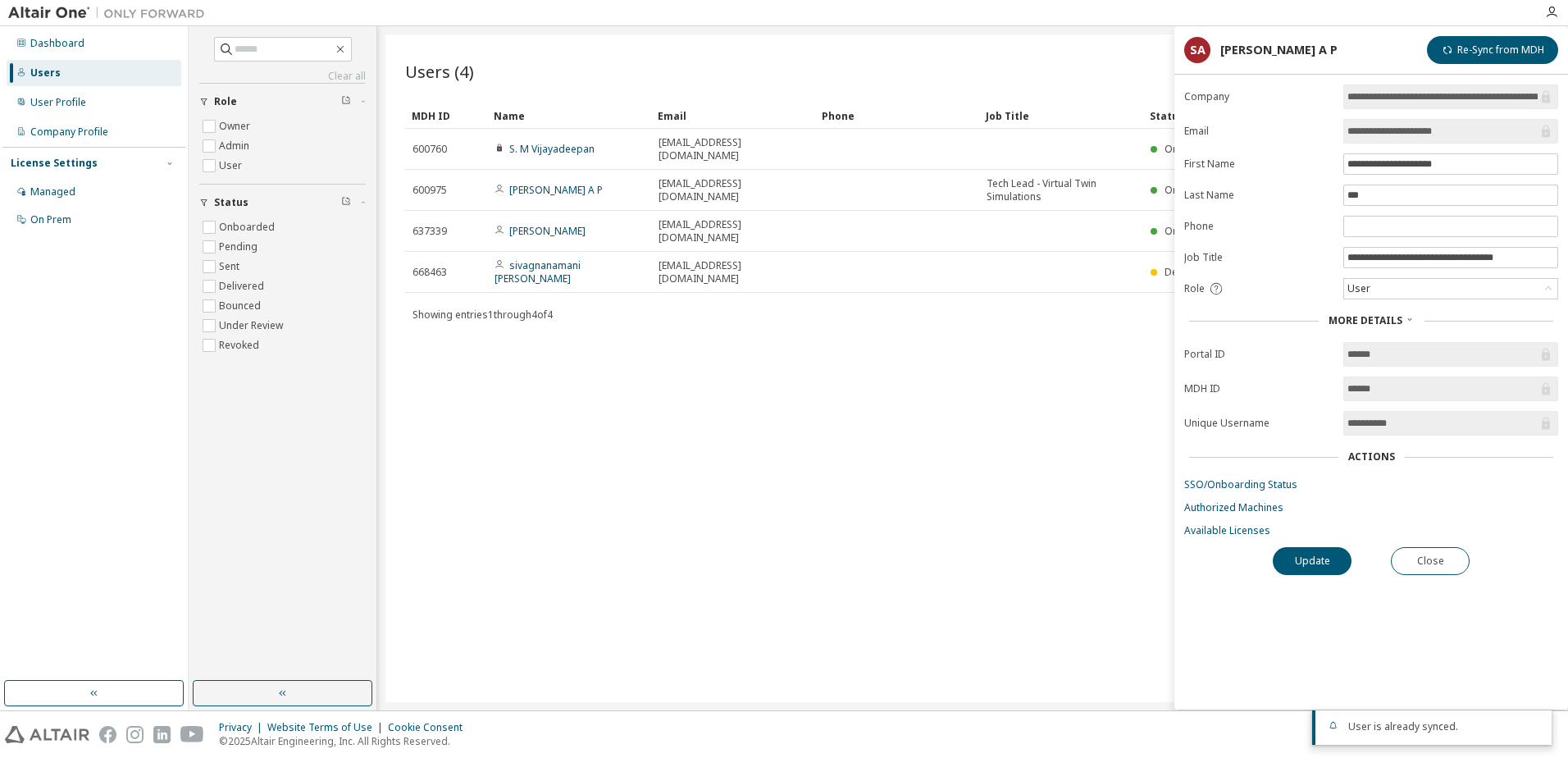
click at [1360, 318] on span "More Details" at bounding box center [1365, 320] width 74 height 14
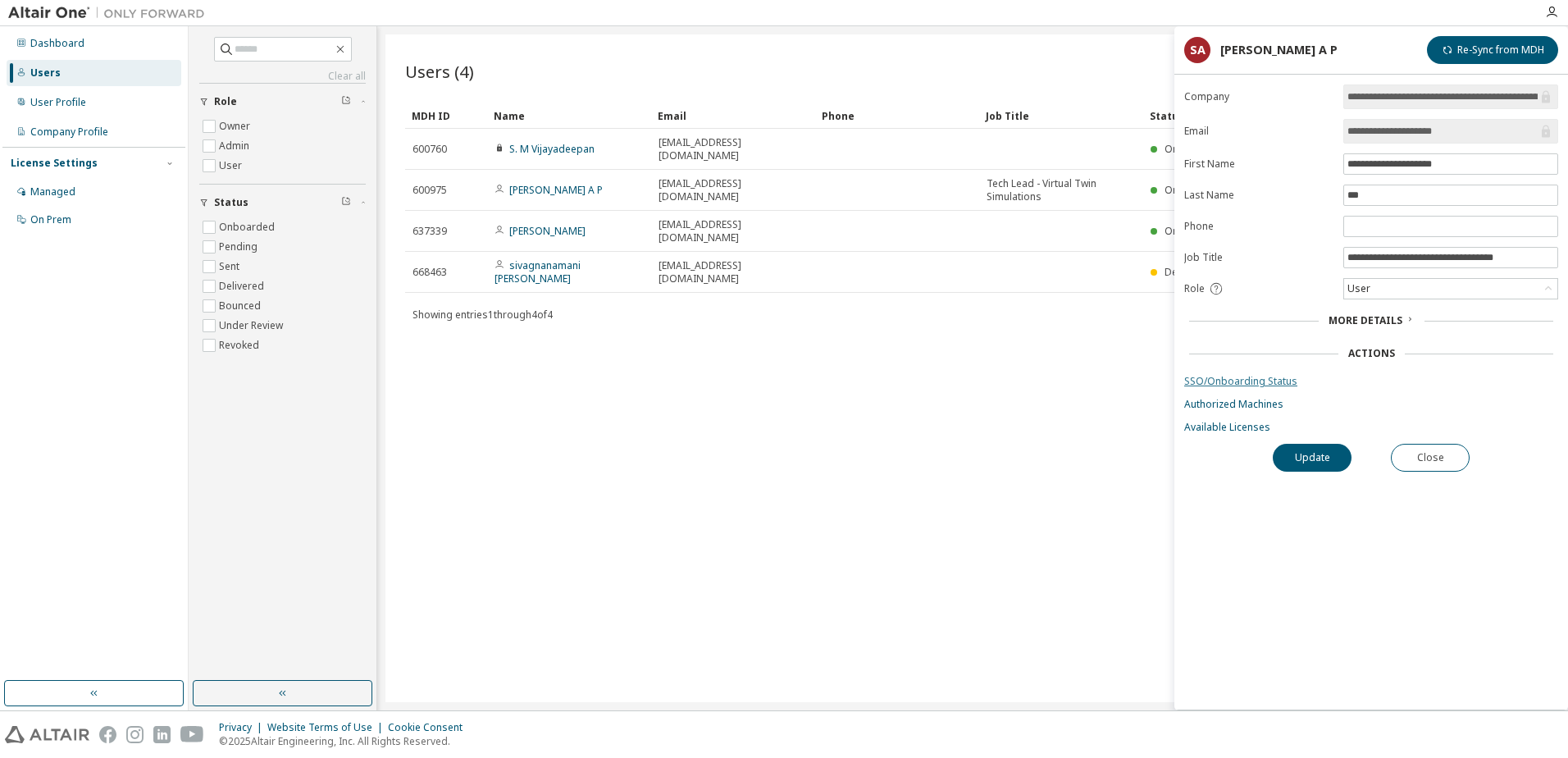
click at [1233, 382] on link "SSO/Onboarding Status" at bounding box center [1371, 381] width 374 height 13
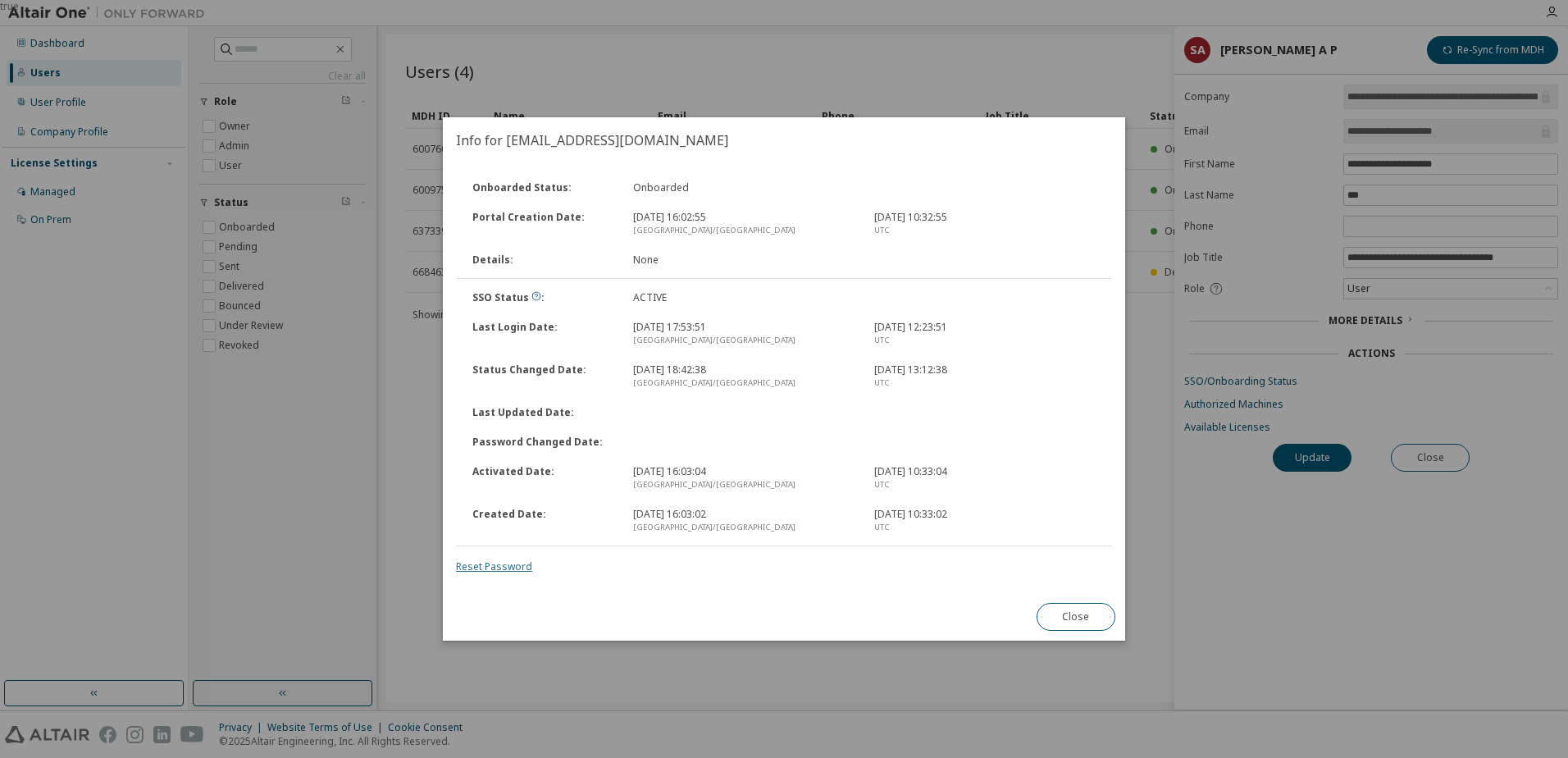
click at [492, 570] on link "Reset Password" at bounding box center [494, 566] width 76 height 14
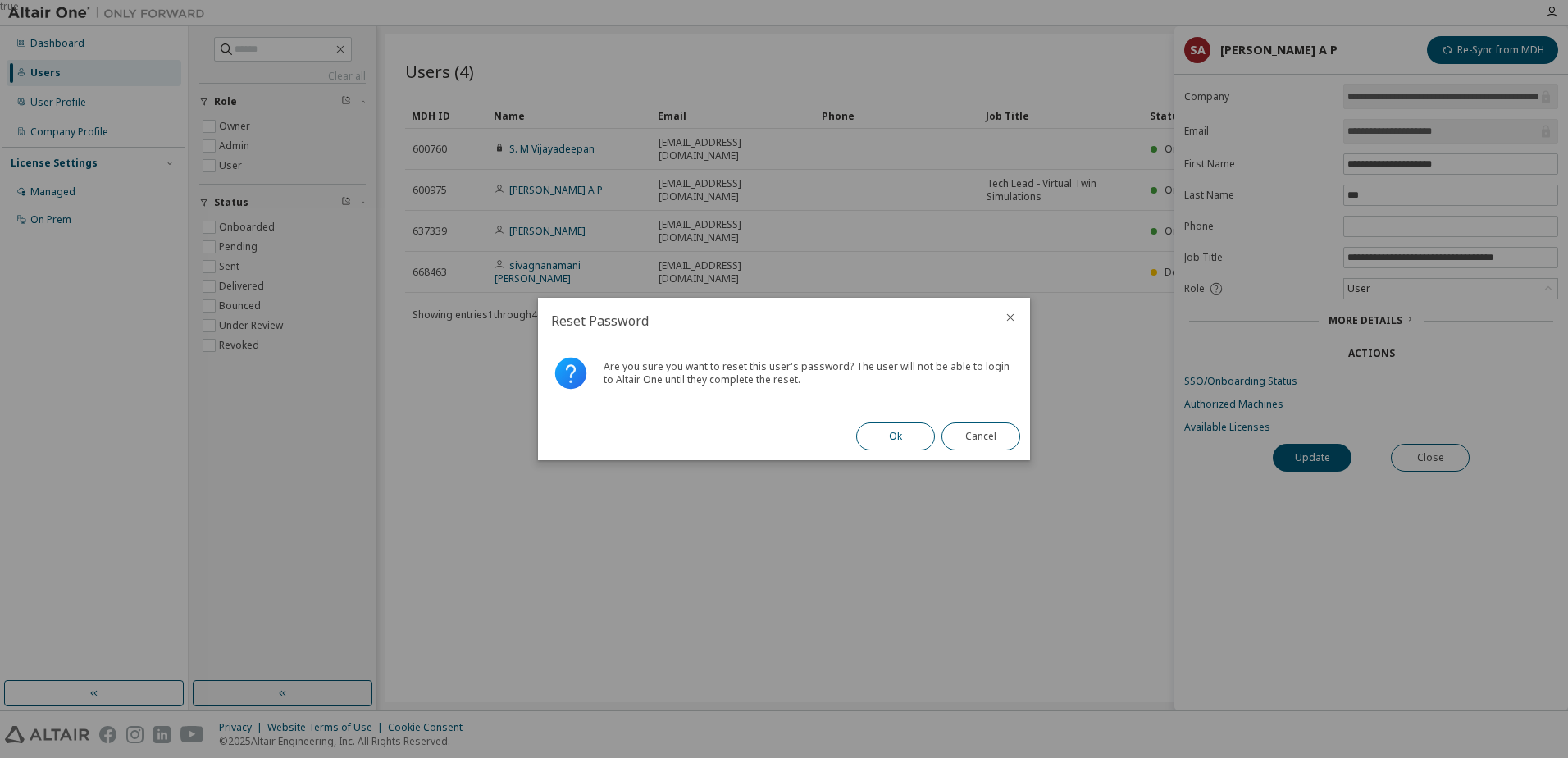
click at [915, 436] on button "Ok" at bounding box center [895, 436] width 79 height 28
